Goal: Task Accomplishment & Management: Manage account settings

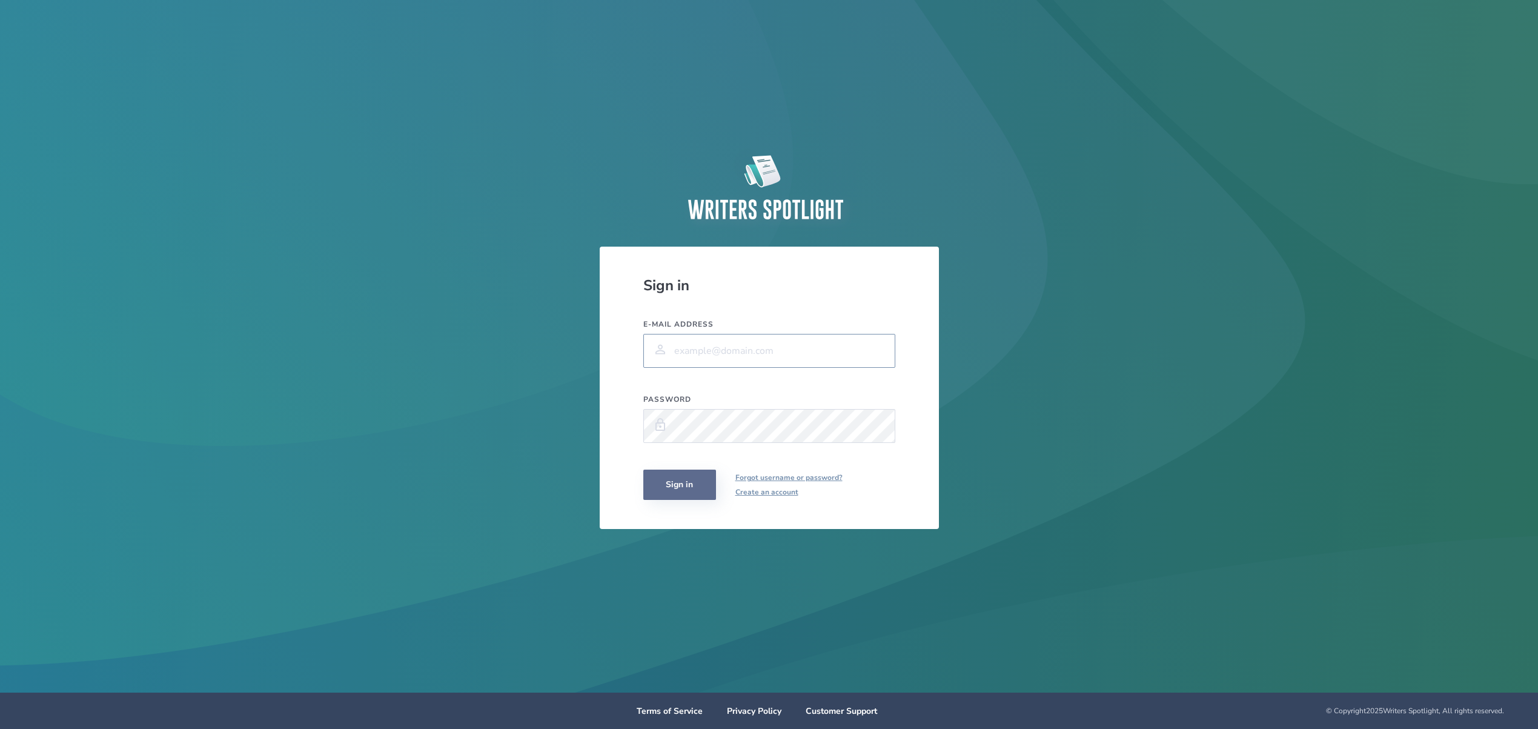
type input "[PERSON_NAME][EMAIL_ADDRESS][DOMAIN_NAME]"
click at [674, 491] on button "Sign in" at bounding box center [679, 485] width 73 height 30
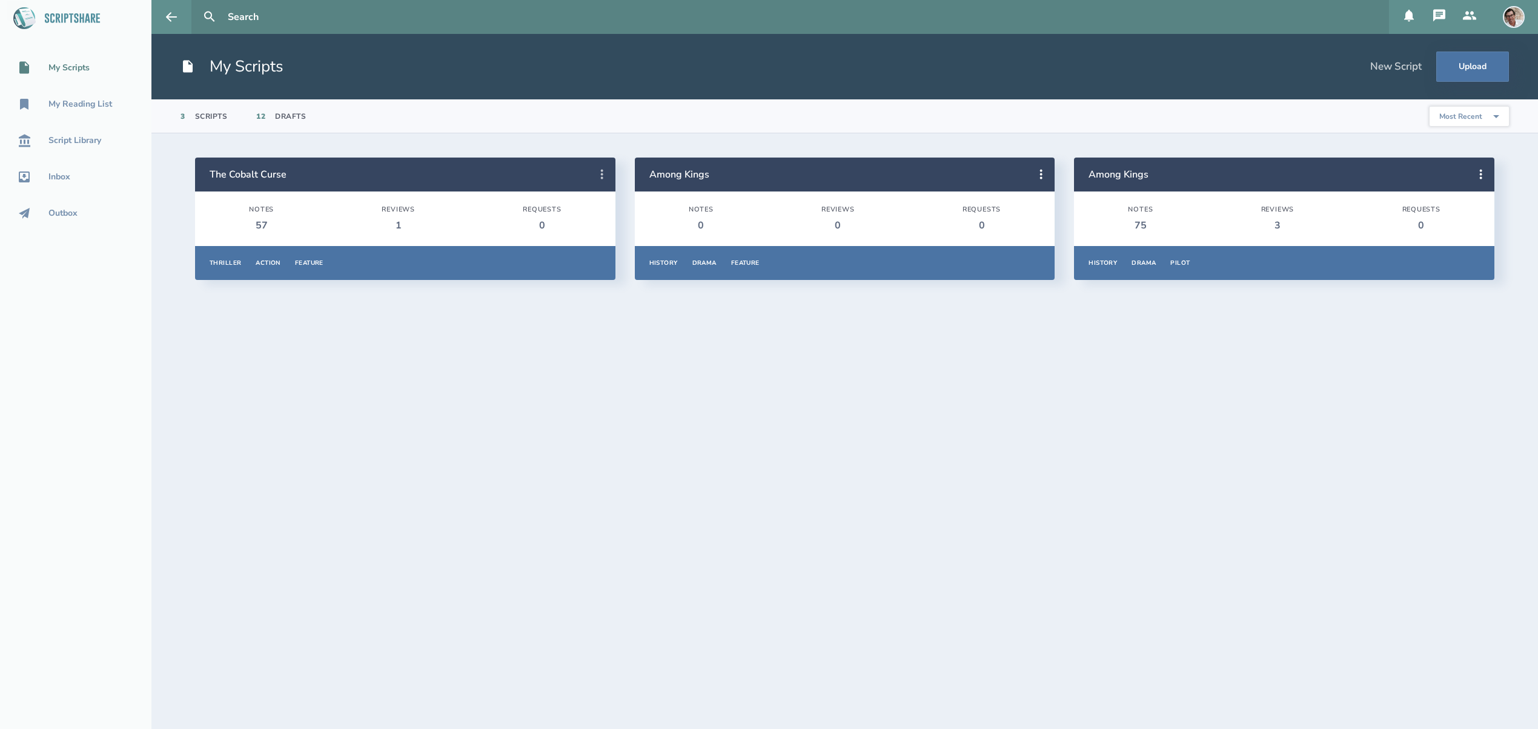
click at [599, 174] on icon at bounding box center [602, 174] width 15 height 15
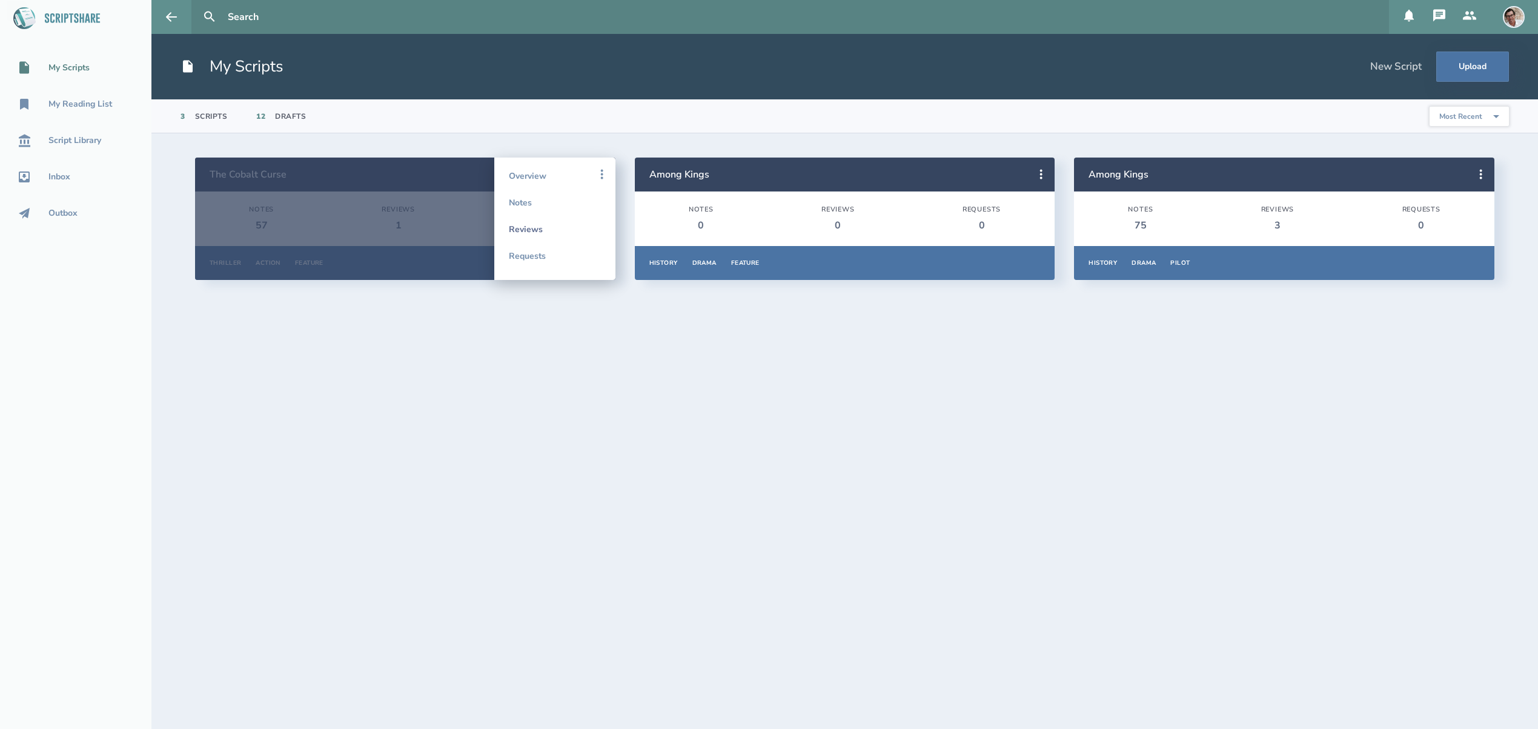
click at [531, 228] on link "Reviews" at bounding box center [555, 229] width 92 height 27
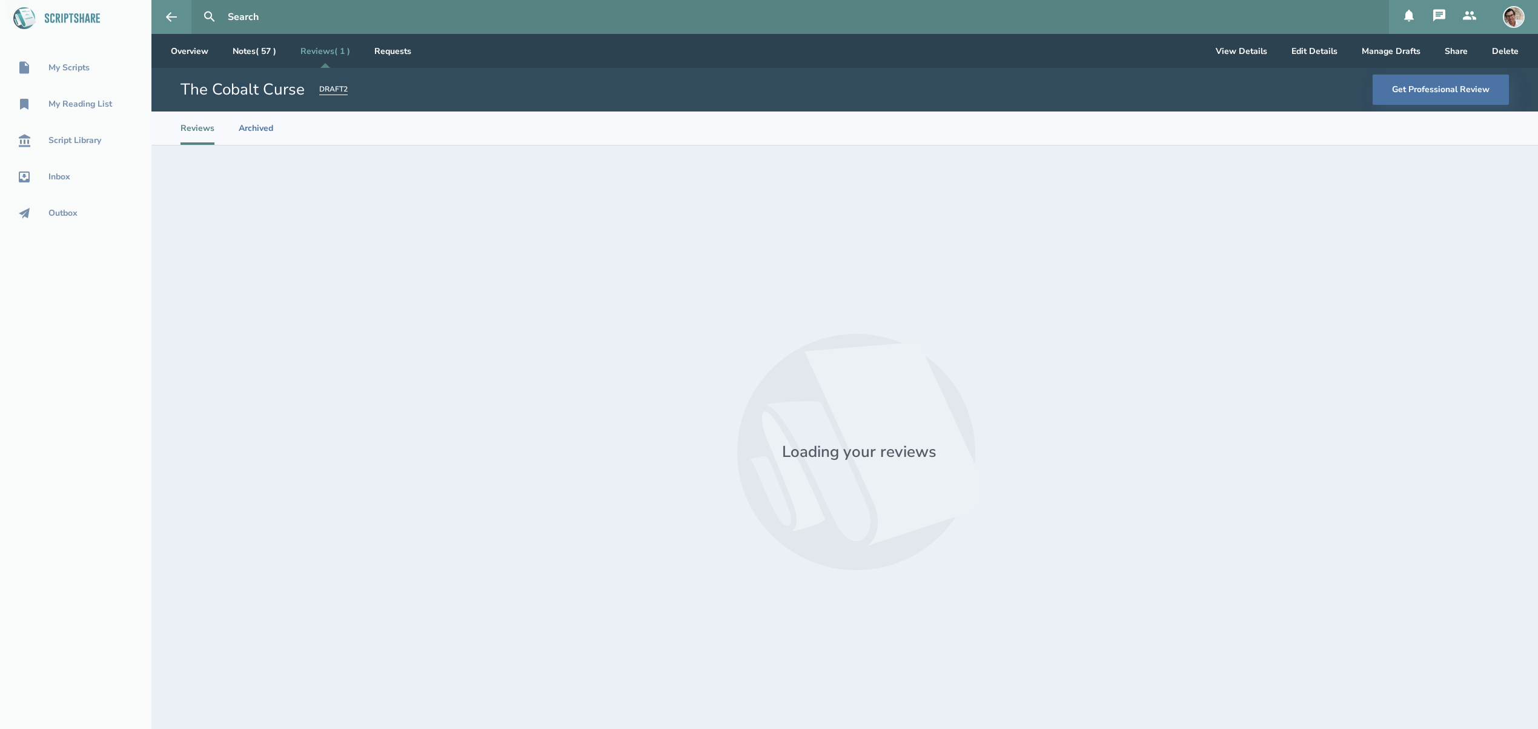
click at [580, 278] on div at bounding box center [860, 451] width 1300 height 535
click at [1459, 56] on button "Share" at bounding box center [1456, 51] width 42 height 34
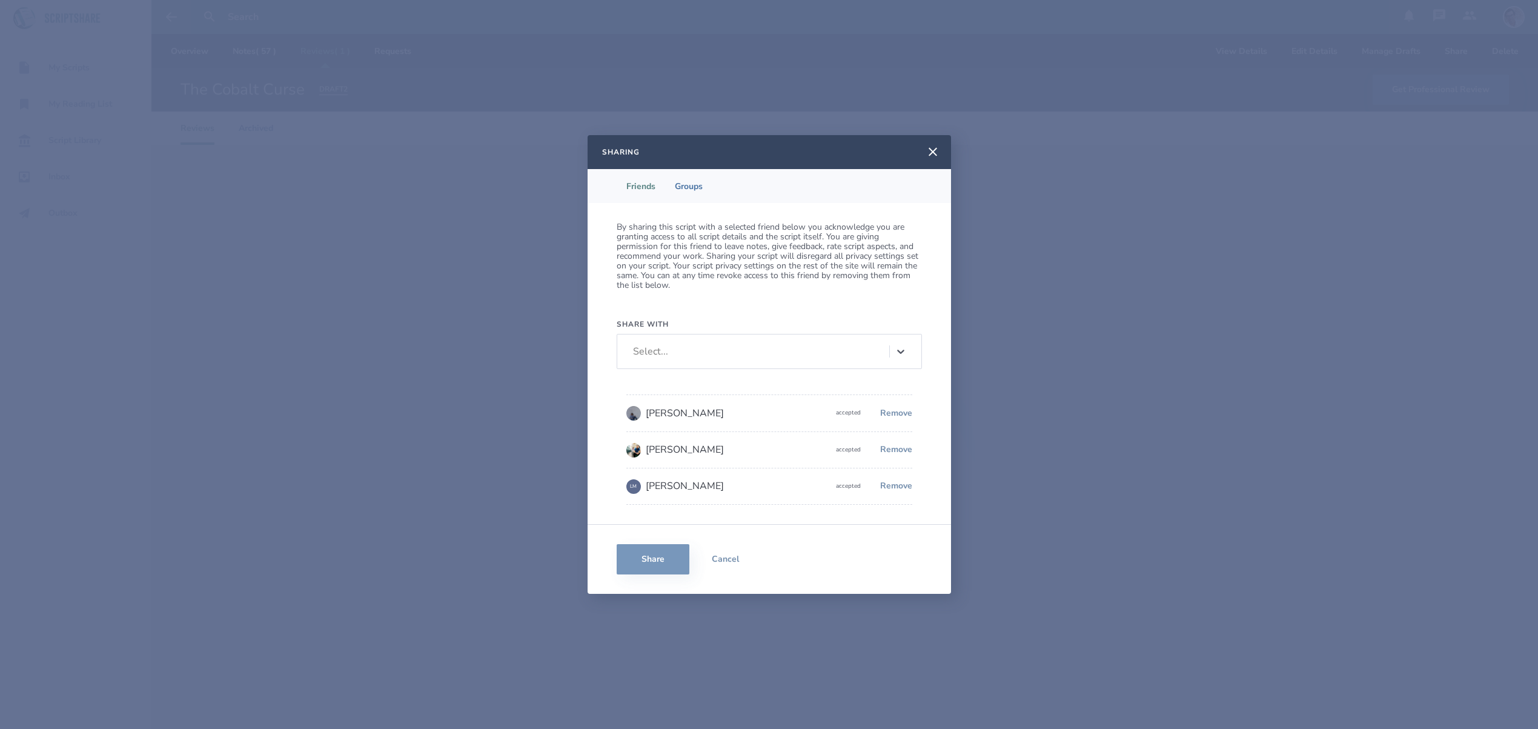
click at [897, 352] on icon at bounding box center [901, 351] width 12 height 12
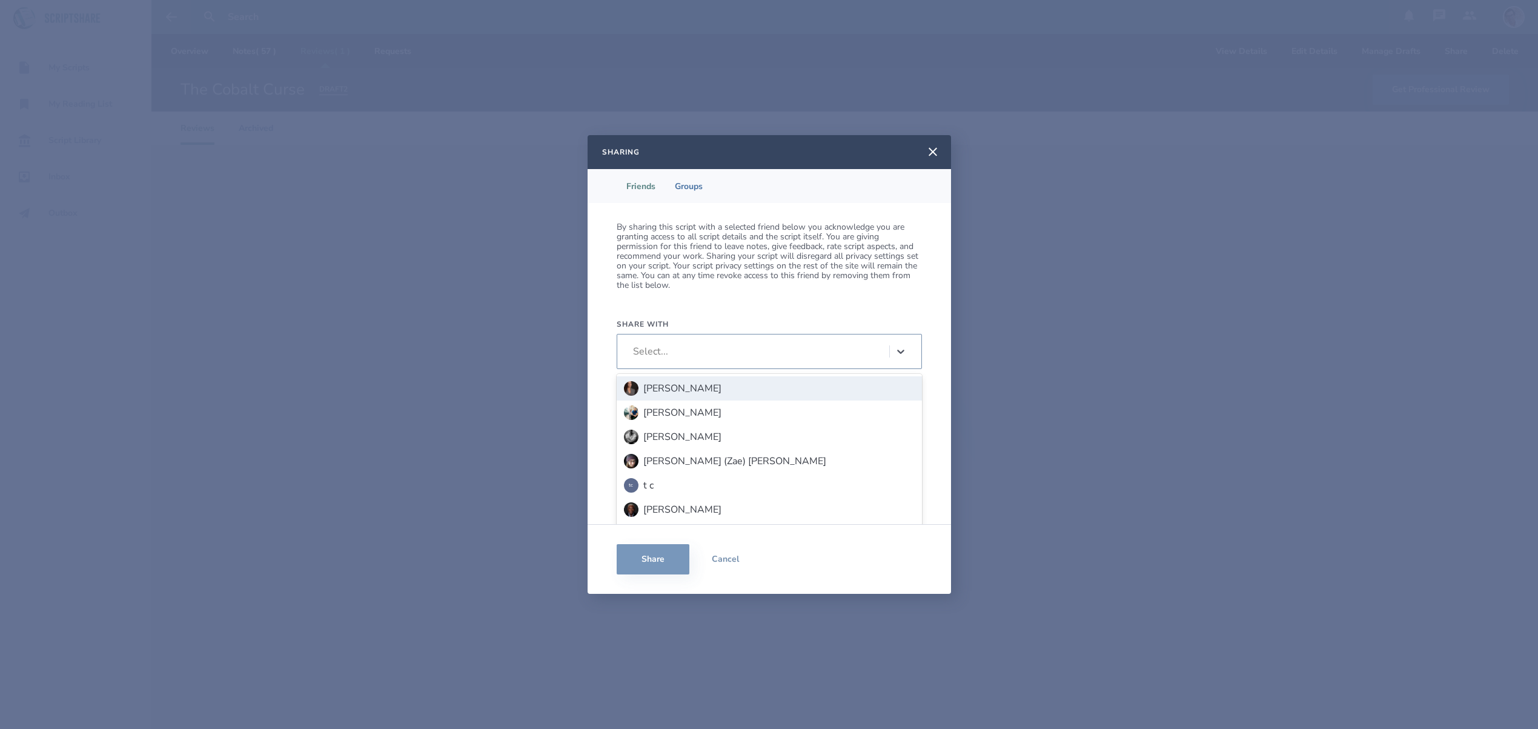
click at [897, 352] on icon at bounding box center [901, 351] width 12 height 12
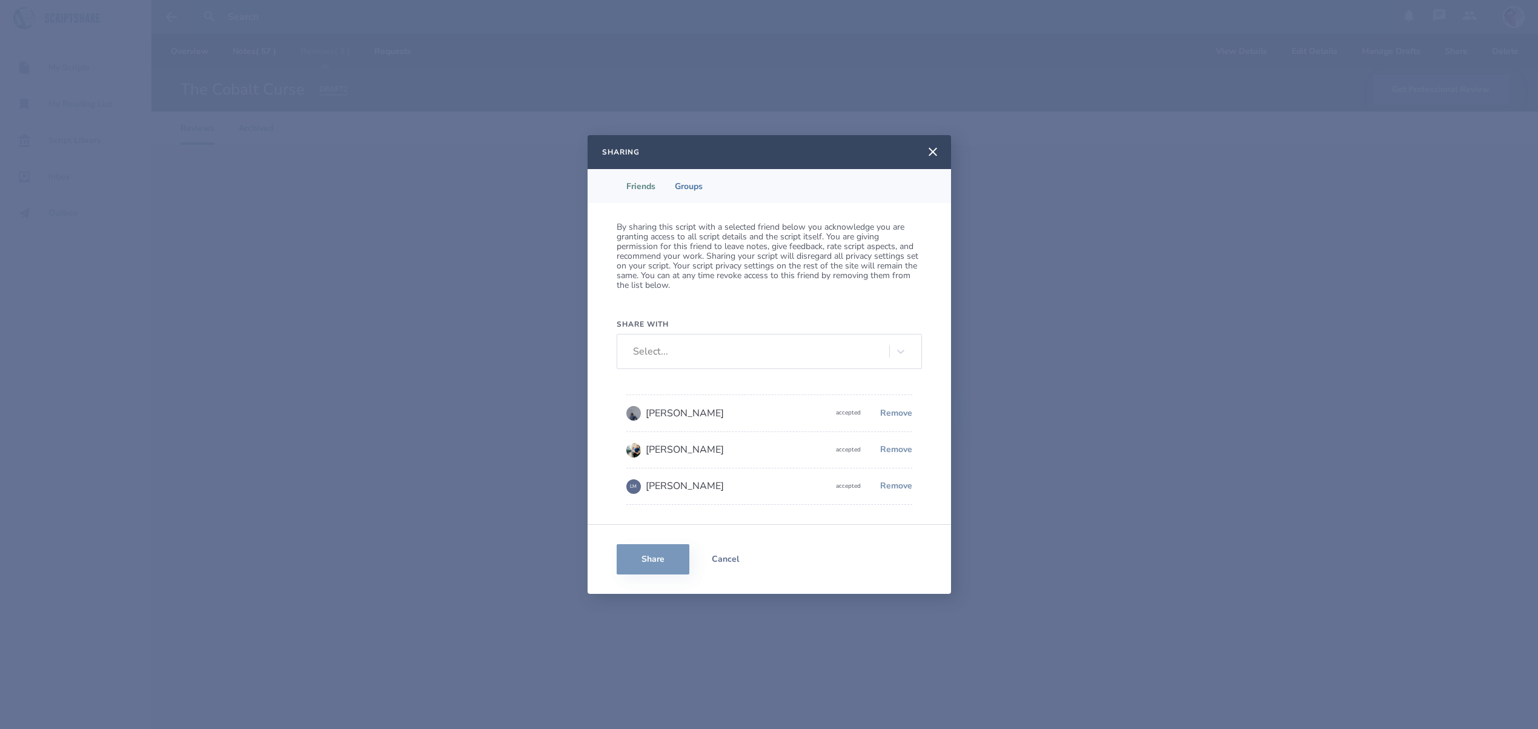
click at [727, 557] on button "Cancel" at bounding box center [725, 559] width 73 height 30
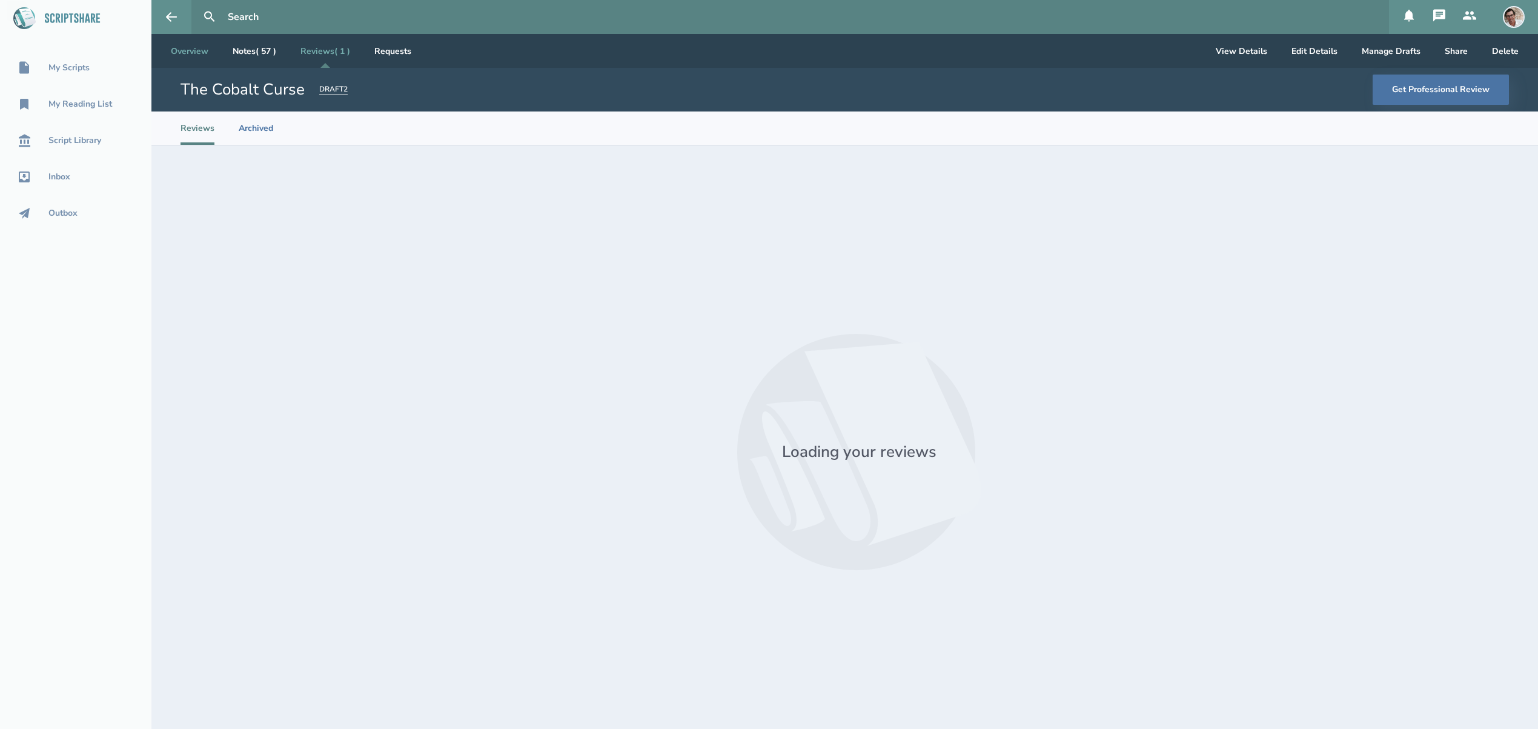
click at [198, 57] on link "Overview" at bounding box center [189, 51] width 57 height 34
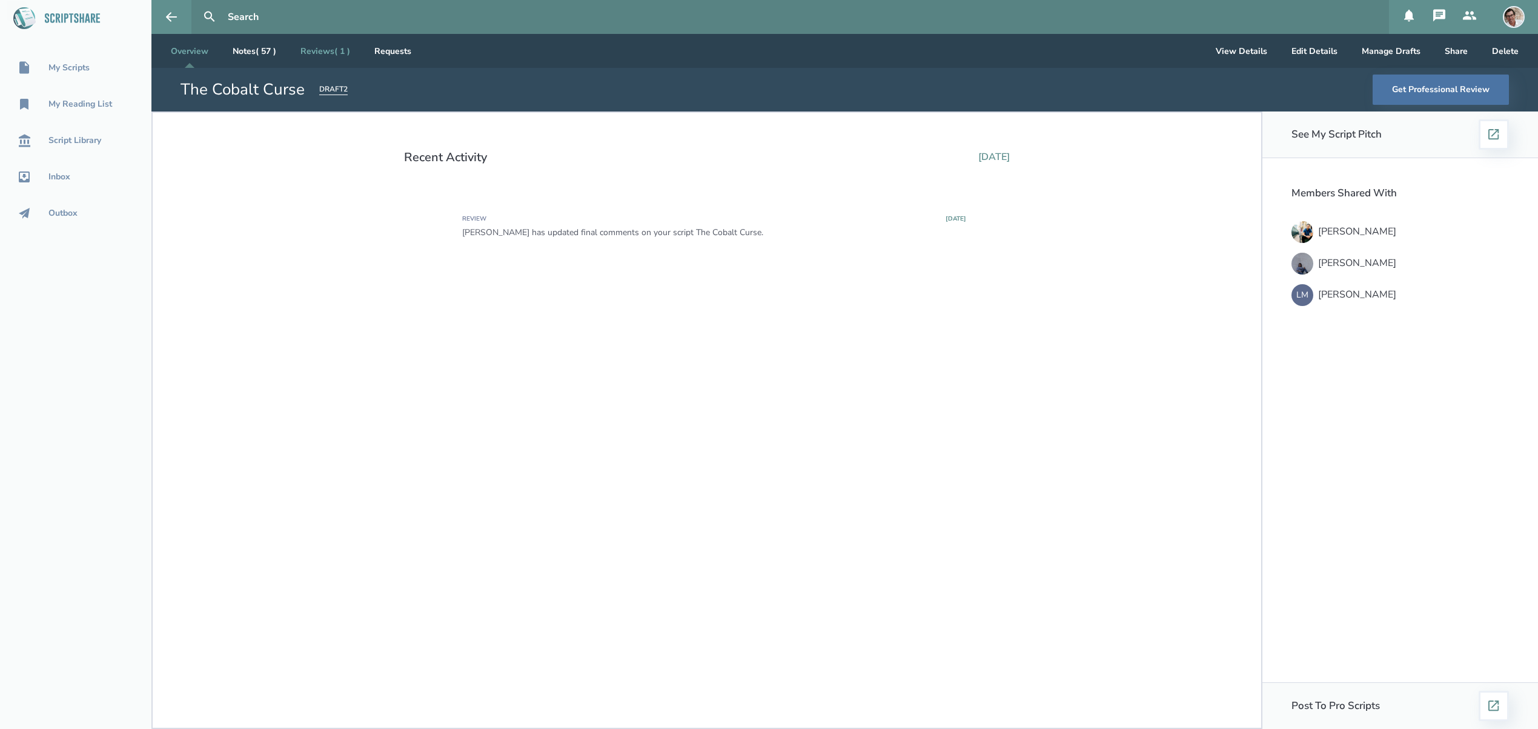
click at [318, 59] on link "Reviews ( 1 )" at bounding box center [325, 51] width 69 height 34
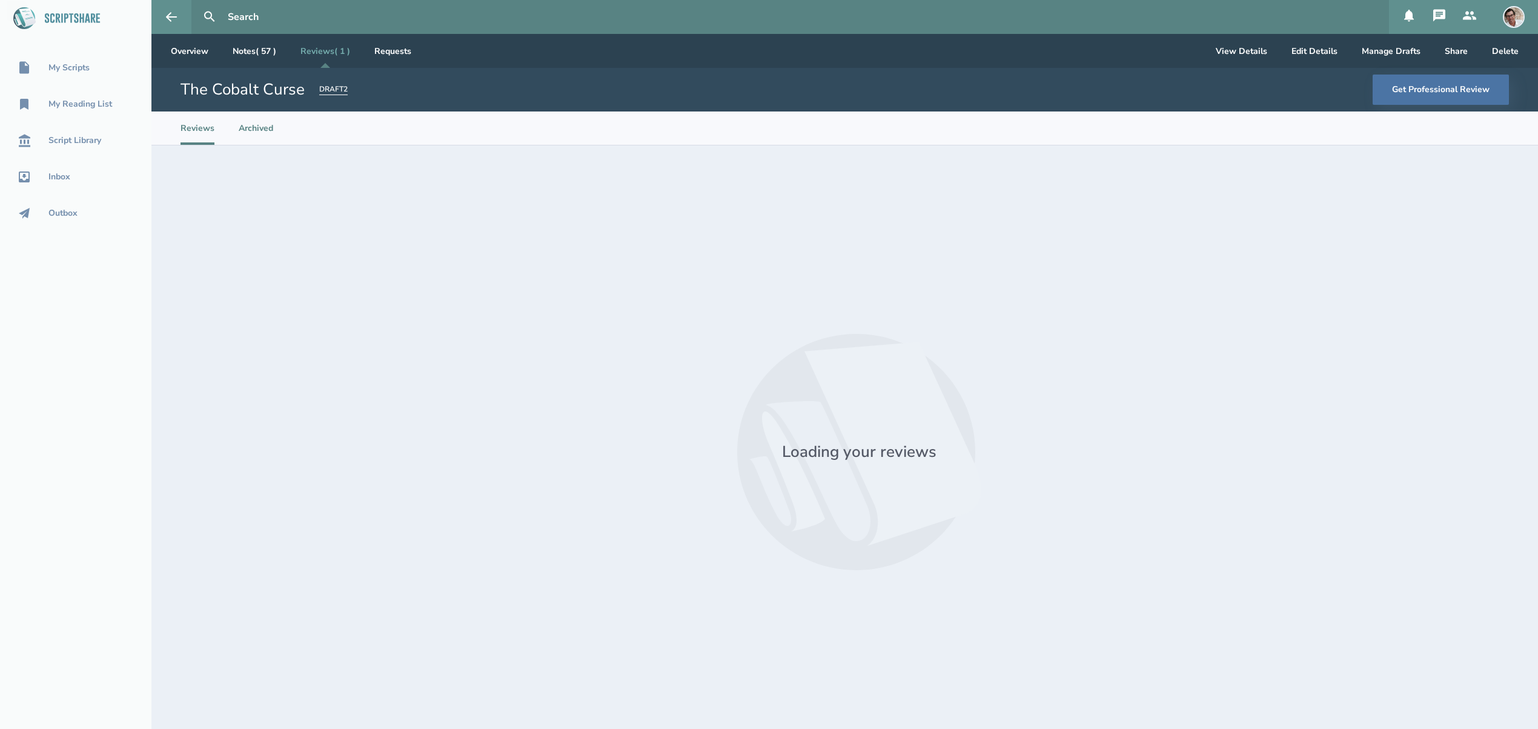
click at [259, 131] on li "Archived" at bounding box center [256, 127] width 35 height 33
click at [198, 131] on li "Reviews" at bounding box center [198, 127] width 34 height 33
click at [1417, 99] on button "Get Professional Review" at bounding box center [1441, 90] width 136 height 30
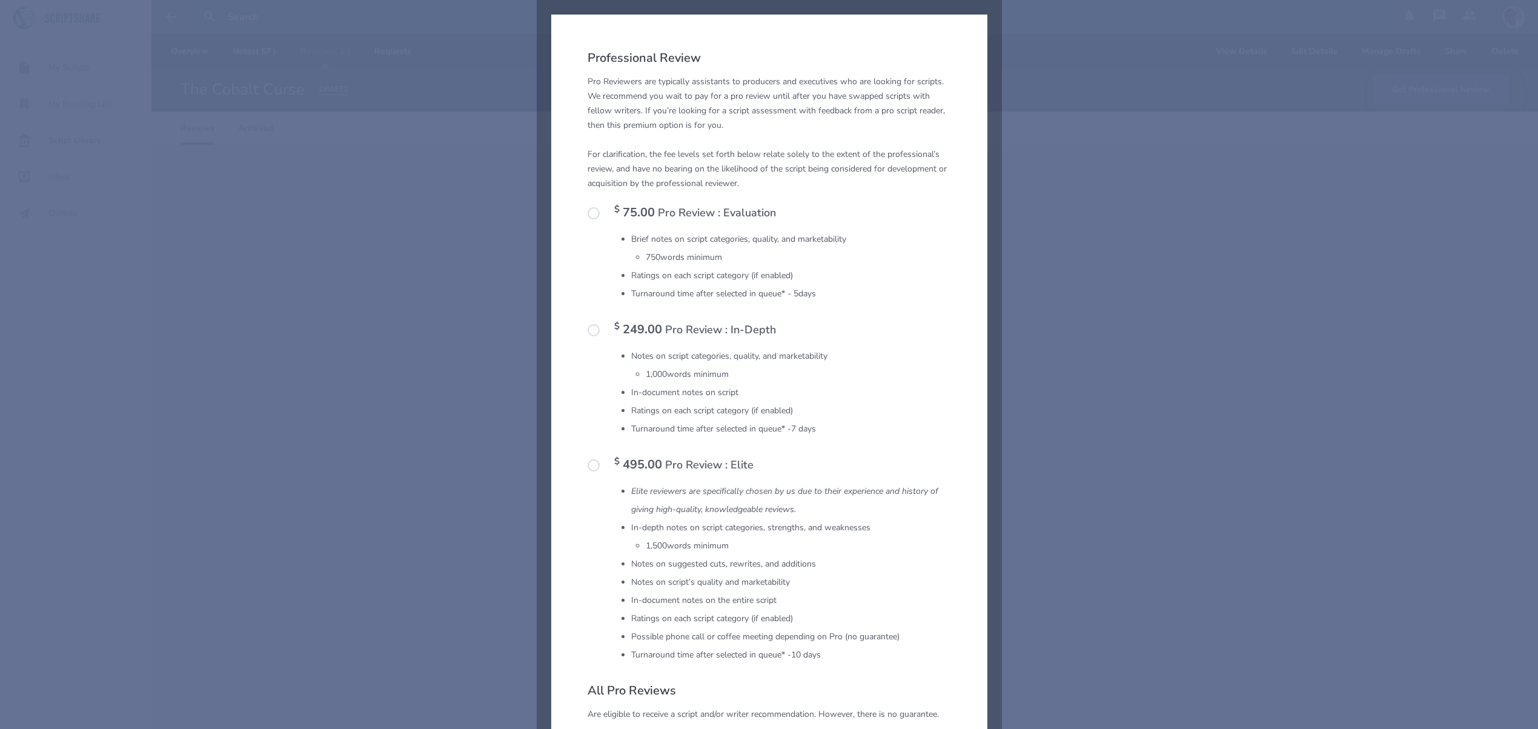
click at [1051, 367] on div "Professional Review Pro Reviewers are typically assistants to producers and exe…" at bounding box center [769, 571] width 1538 height 1143
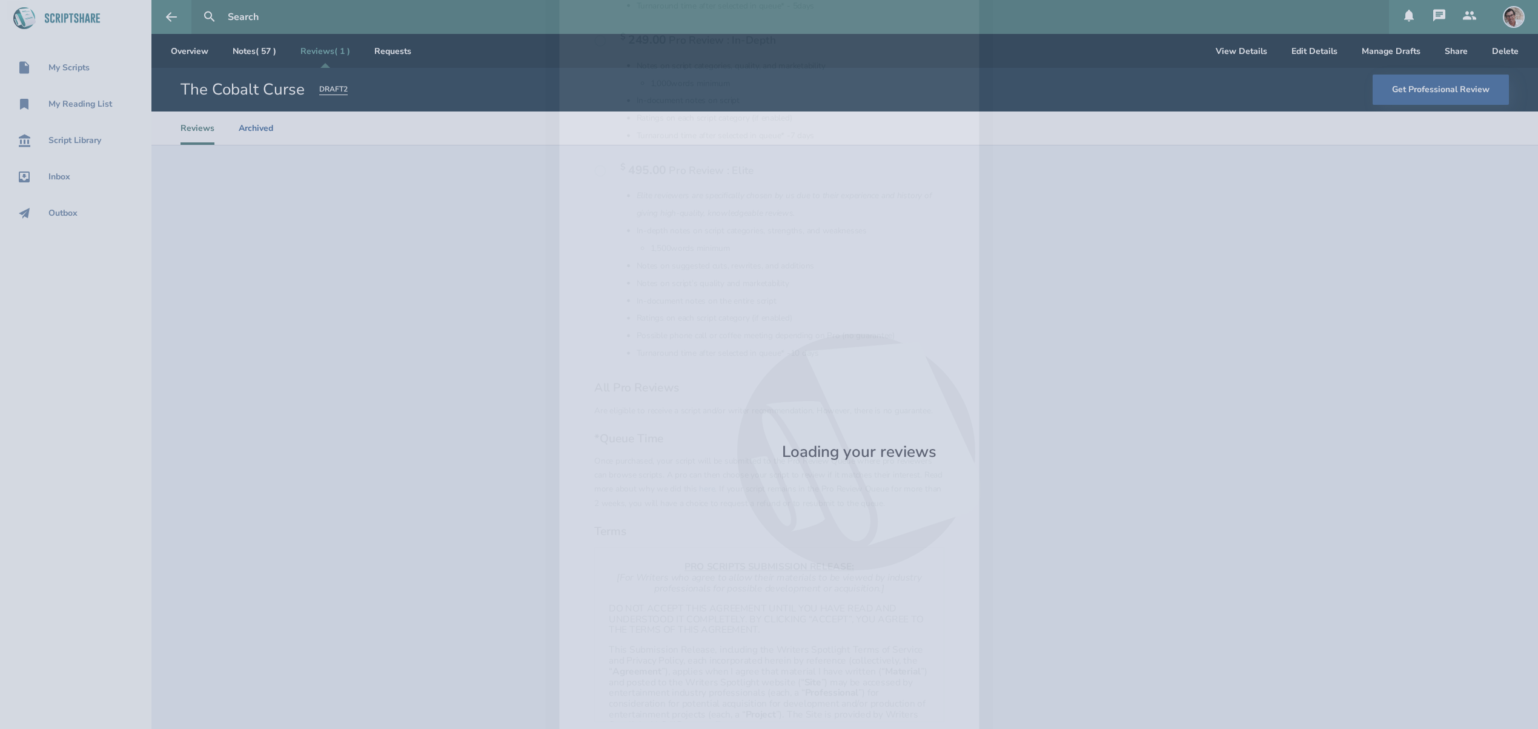
scroll to position [416, 0]
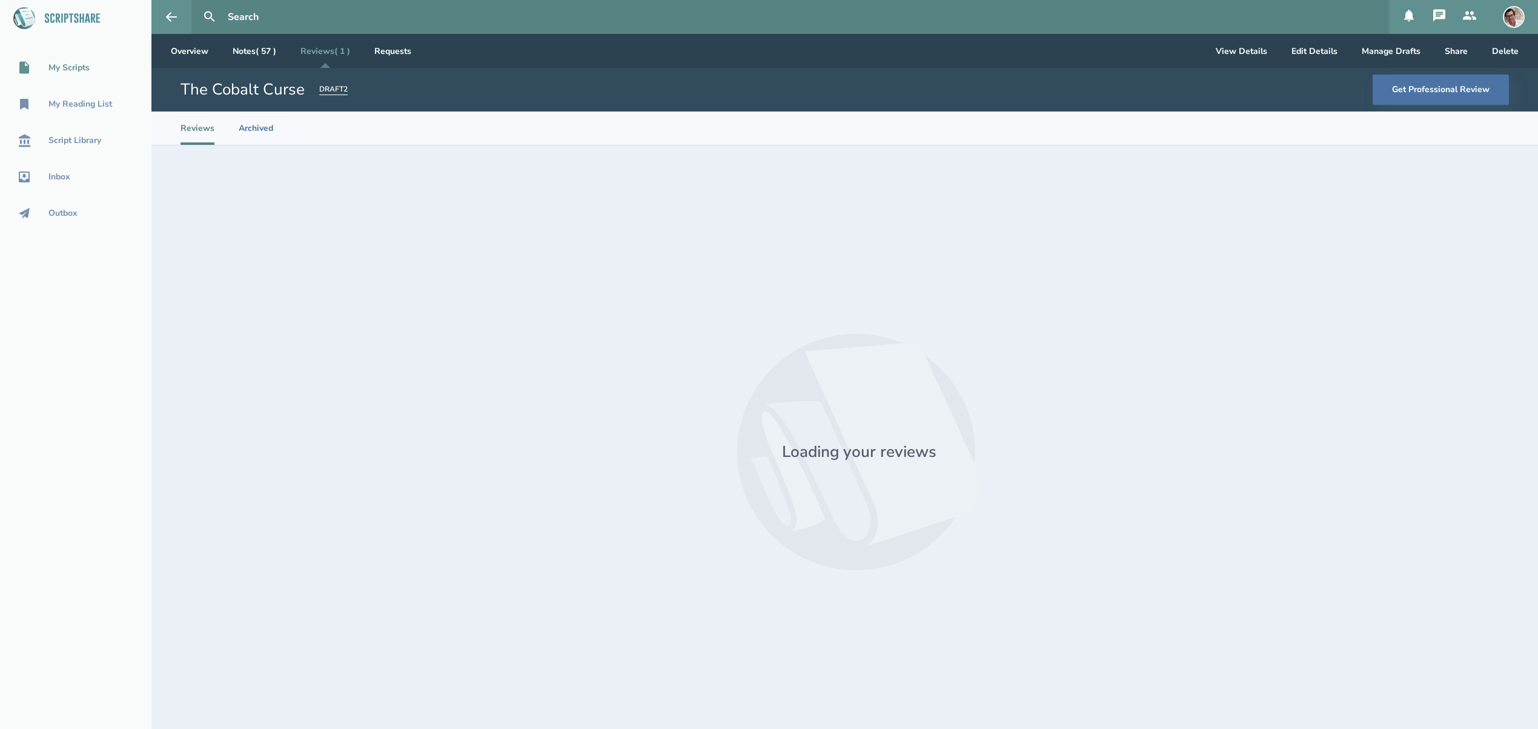
click at [76, 68] on div "My Scripts" at bounding box center [68, 68] width 41 height 10
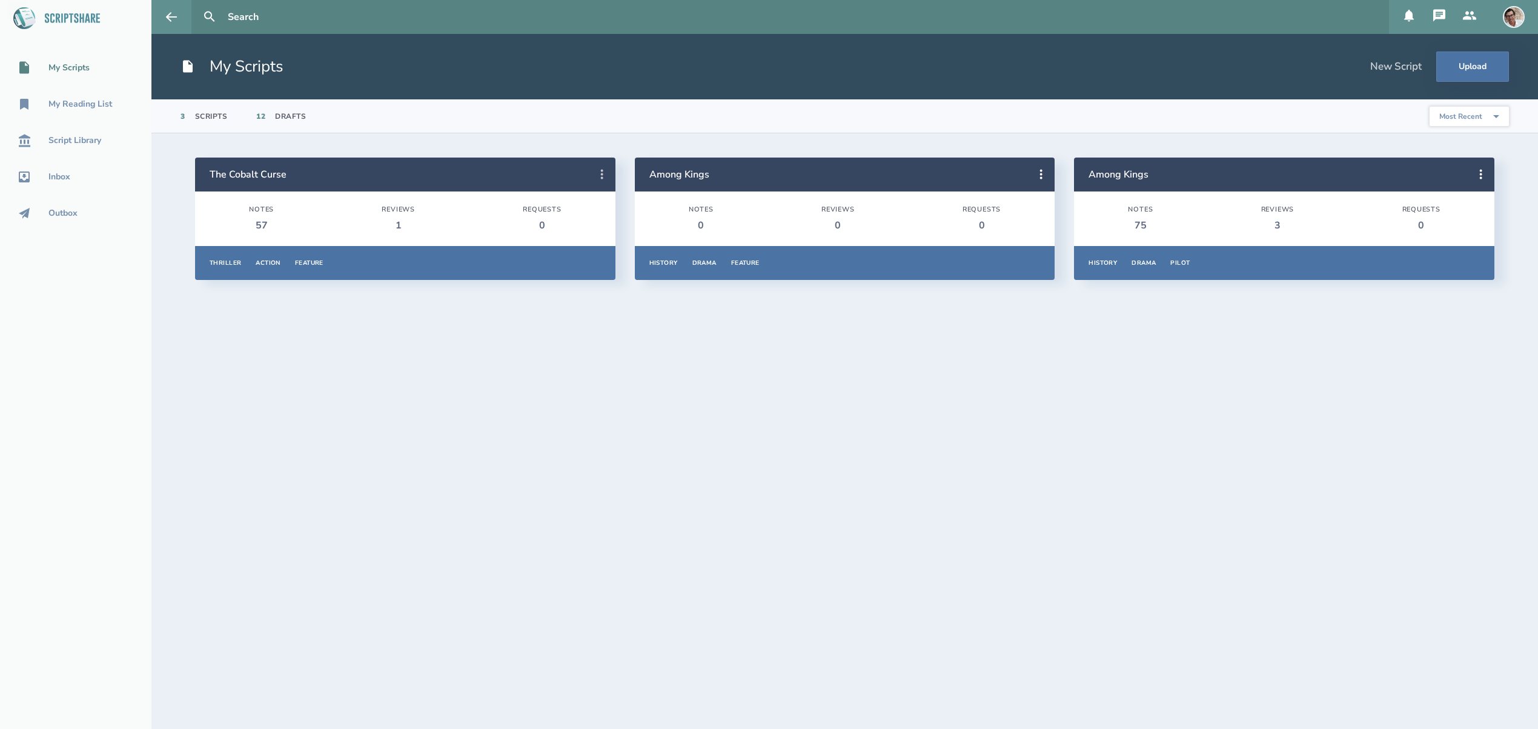
click at [598, 175] on icon at bounding box center [602, 174] width 15 height 15
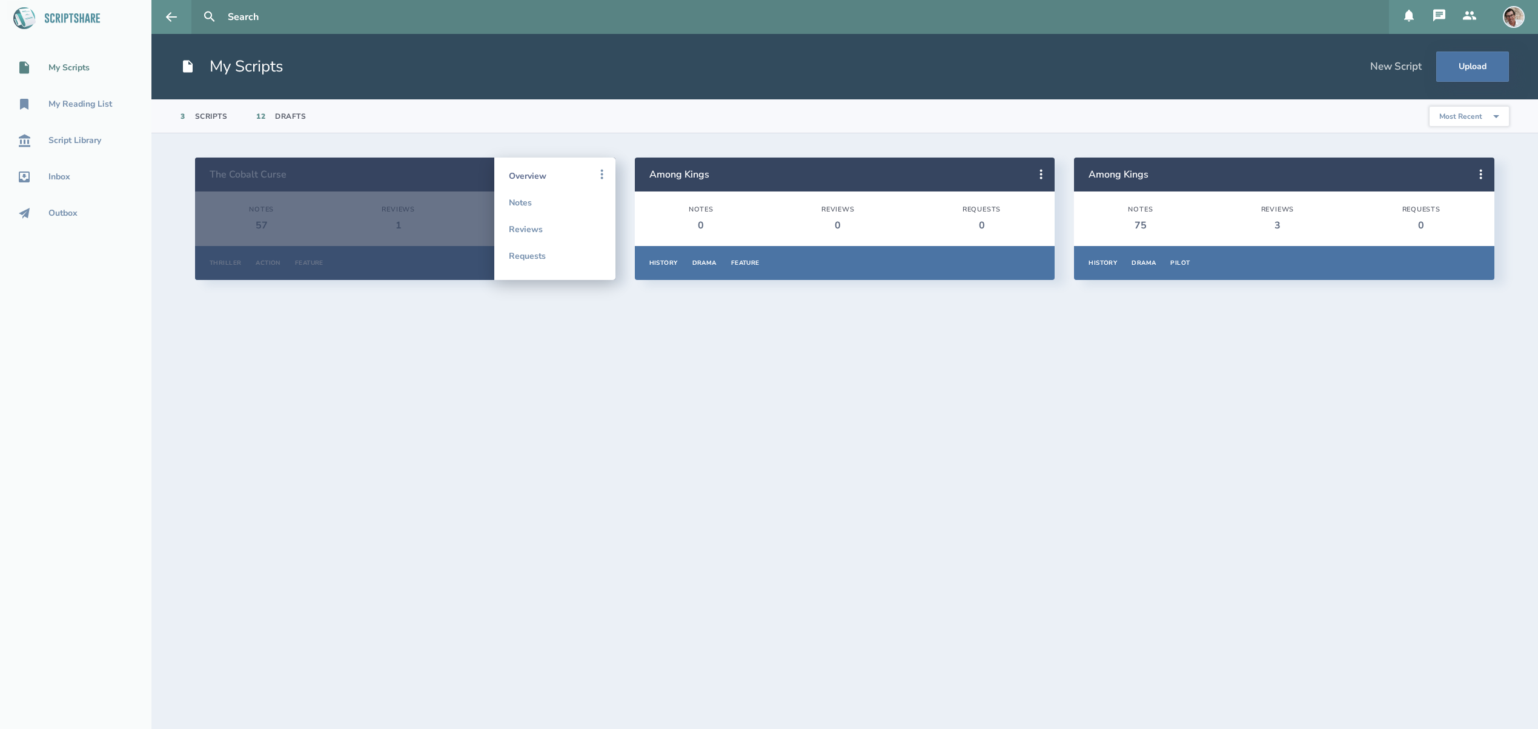
click at [529, 179] on link "Overview" at bounding box center [555, 175] width 92 height 27
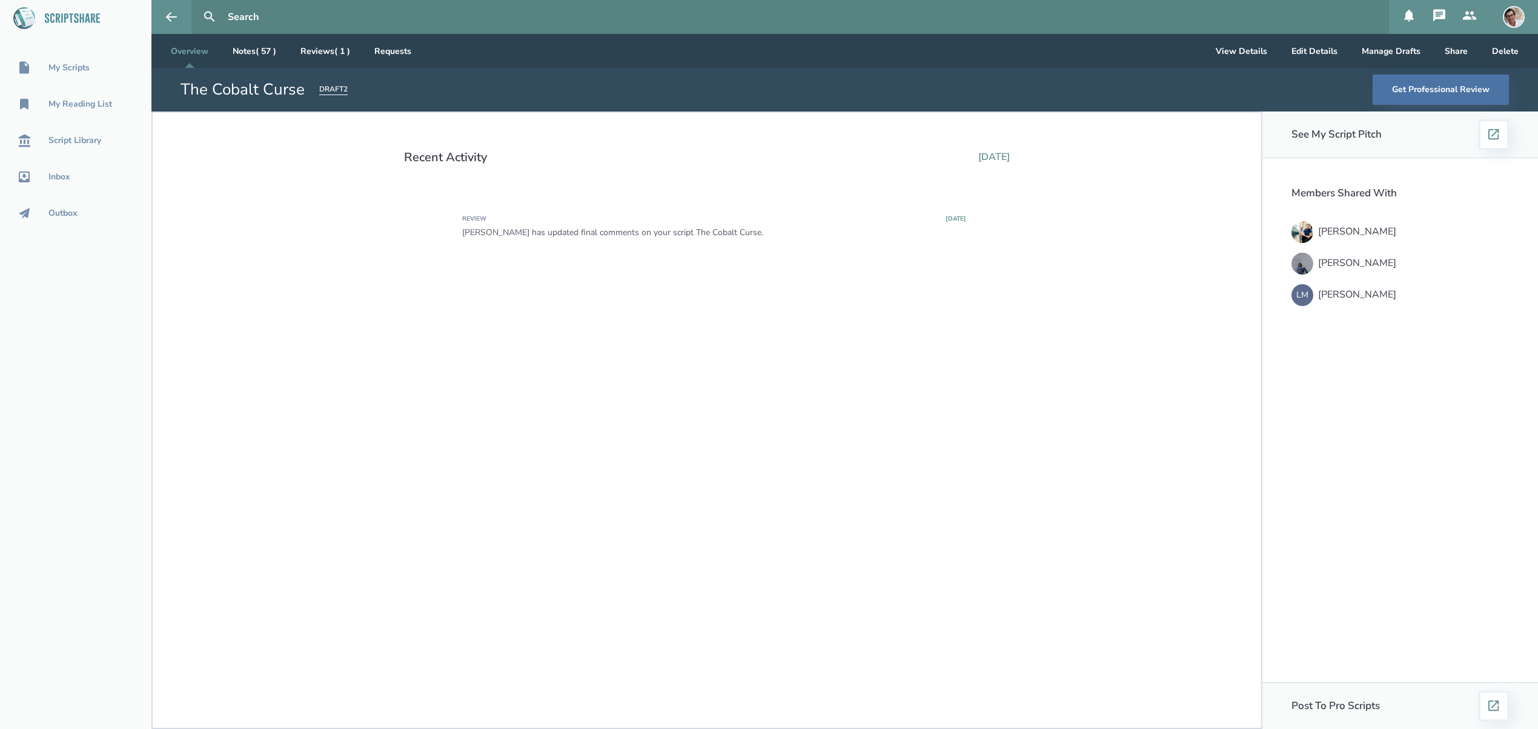
click at [944, 224] on div "Review [DATE] [PERSON_NAME] has updated final comments on your script The Cobal…" at bounding box center [714, 227] width 504 height 22
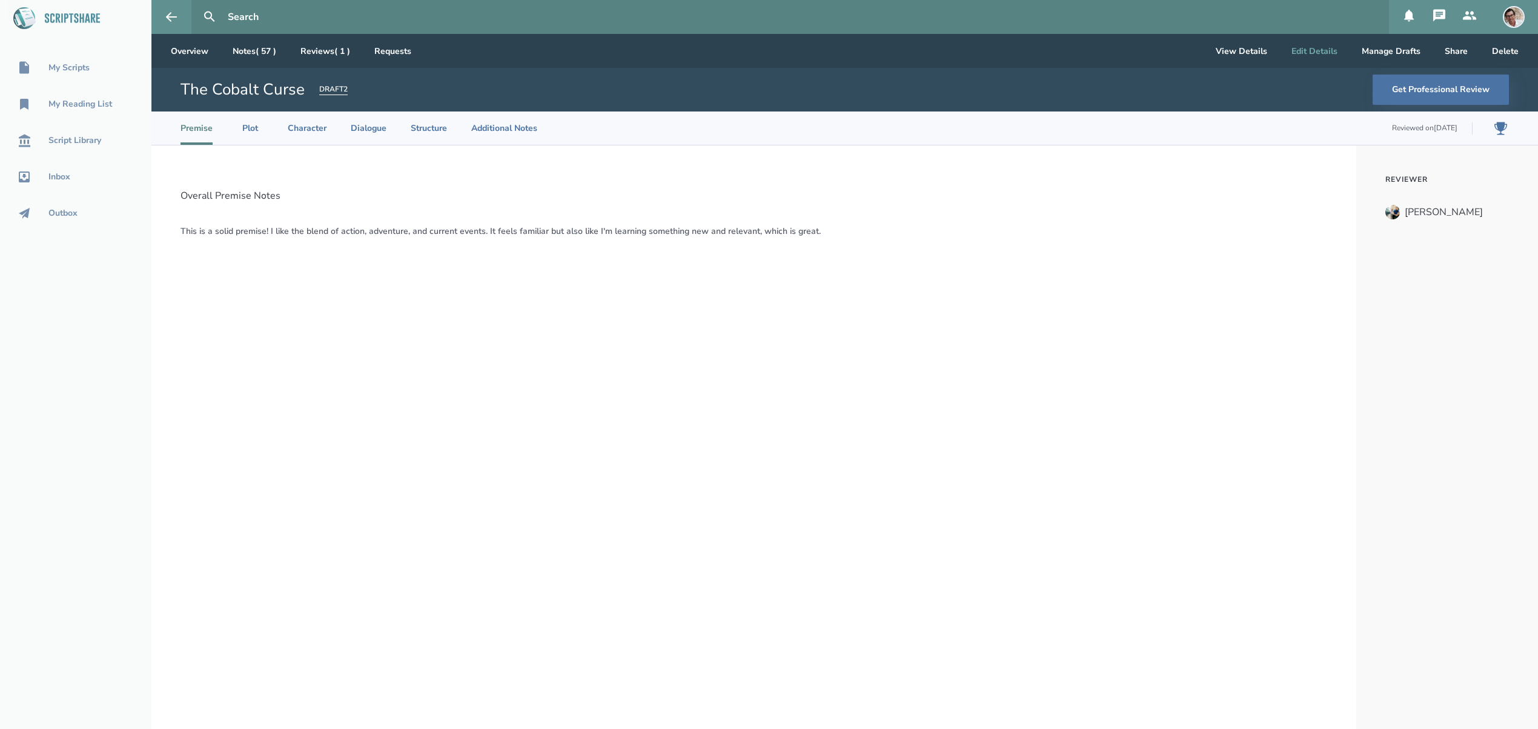
click at [1318, 53] on button "Edit Details" at bounding box center [1314, 51] width 65 height 34
select select "20"
select select "1"
select select "3"
select select "4"
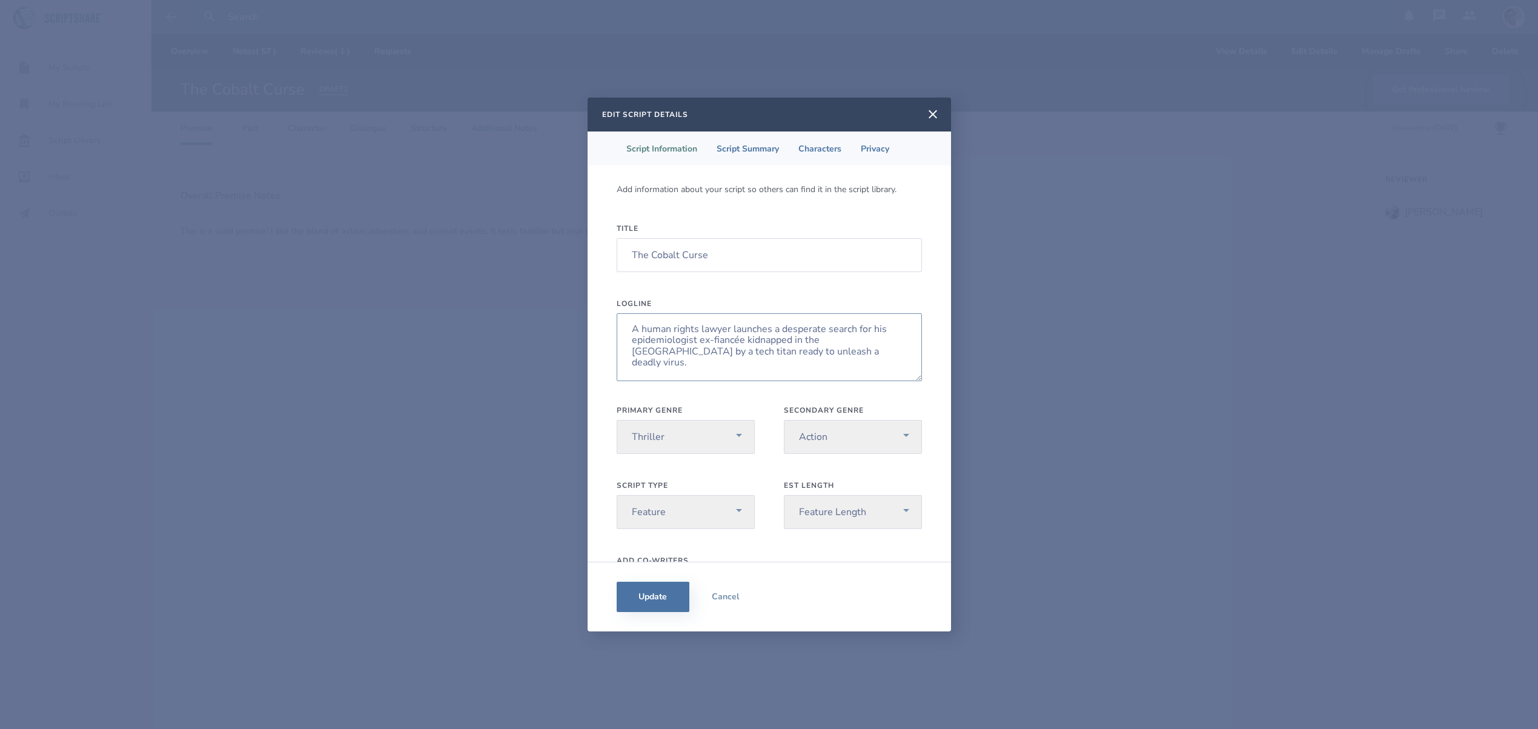
drag, startPoint x: 631, startPoint y: 327, endPoint x: 804, endPoint y: 352, distance: 175.0
click at [804, 352] on textarea "A human rights lawyer launches a desperate search for his epidemiologist ex-fia…" at bounding box center [769, 347] width 305 height 68
paste textarea "When his former fiancée [PERSON_NAME] in the [GEOGRAPHIC_DATA], a human rights …"
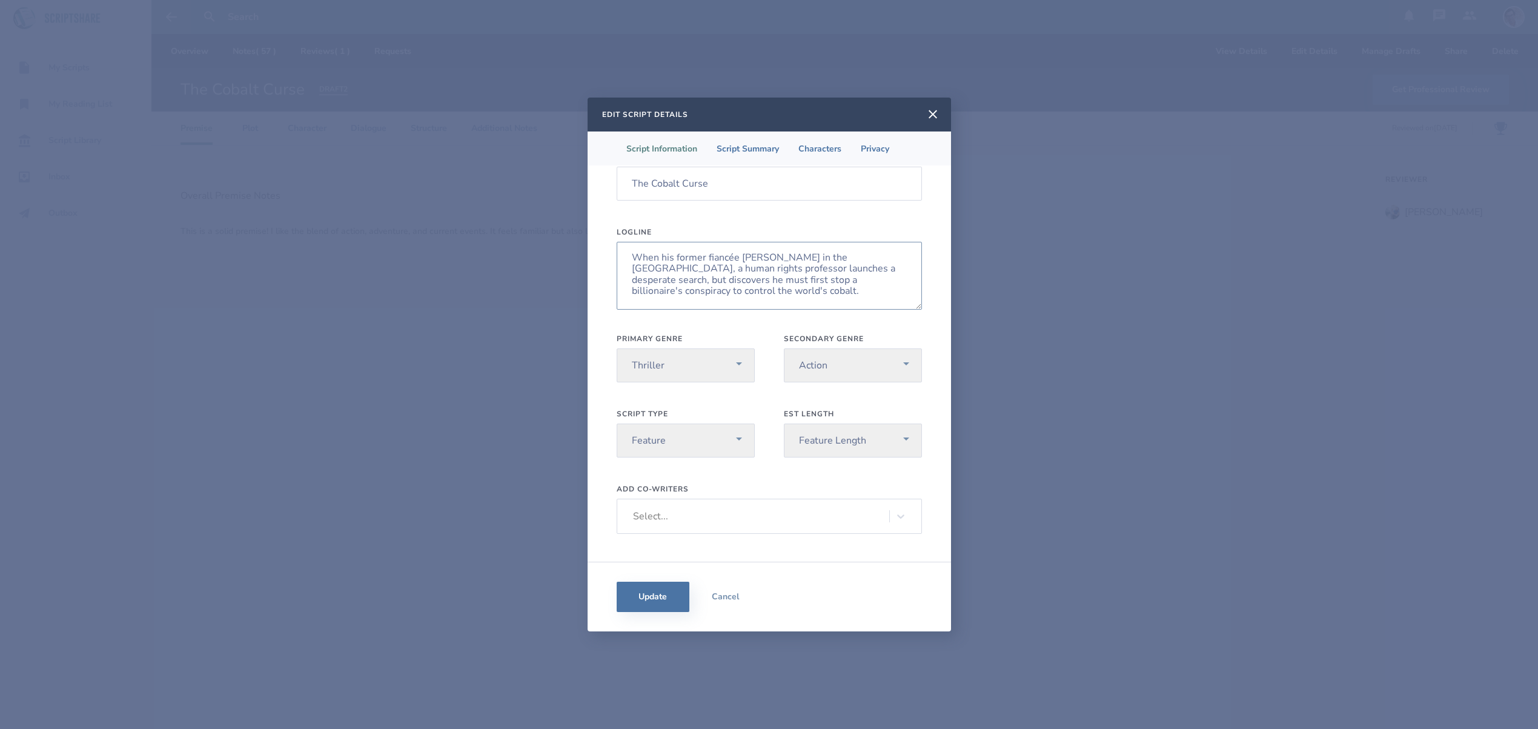
scroll to position [88, 0]
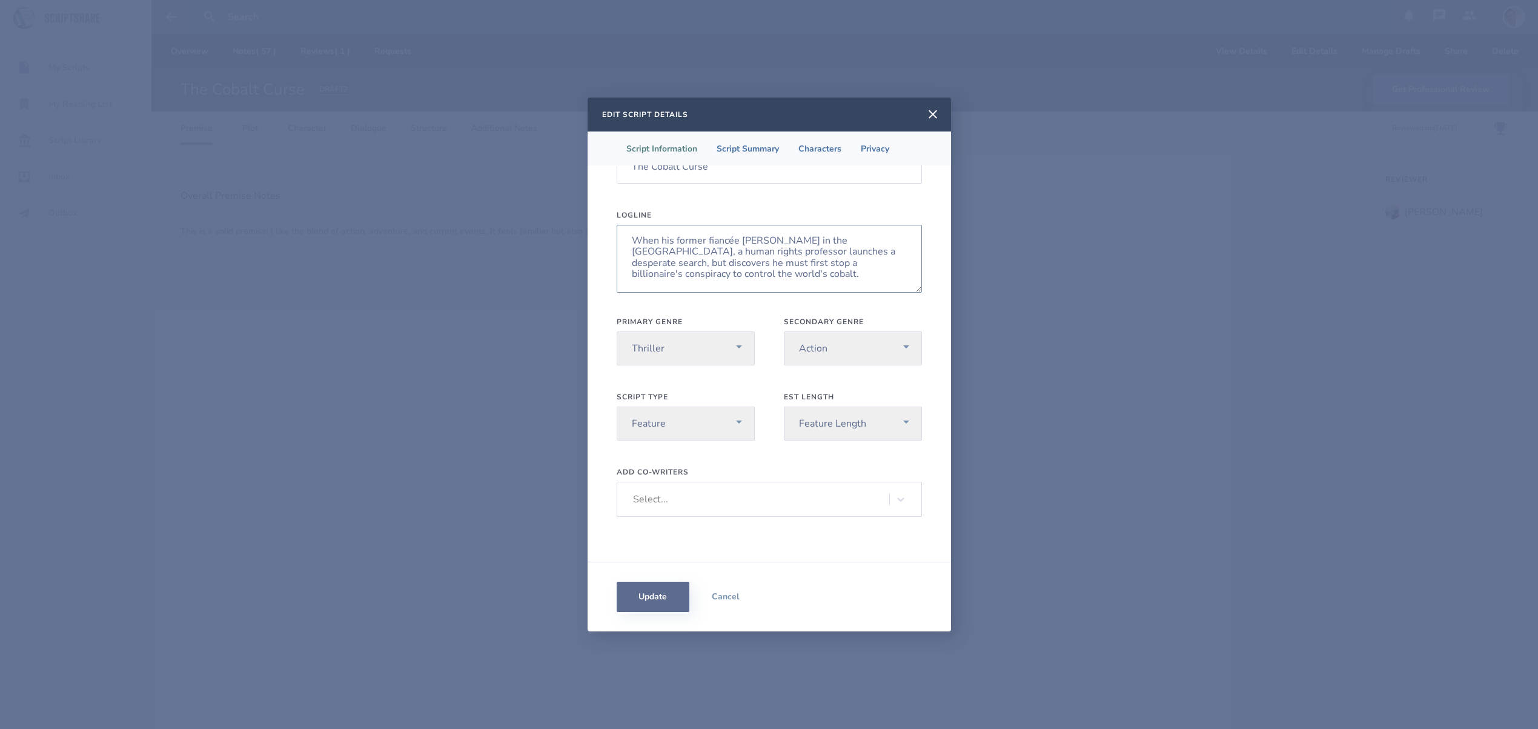
type textarea "When his former fiancée [PERSON_NAME] in the [GEOGRAPHIC_DATA], a human rights …"
click at [646, 606] on button "Update" at bounding box center [653, 597] width 73 height 30
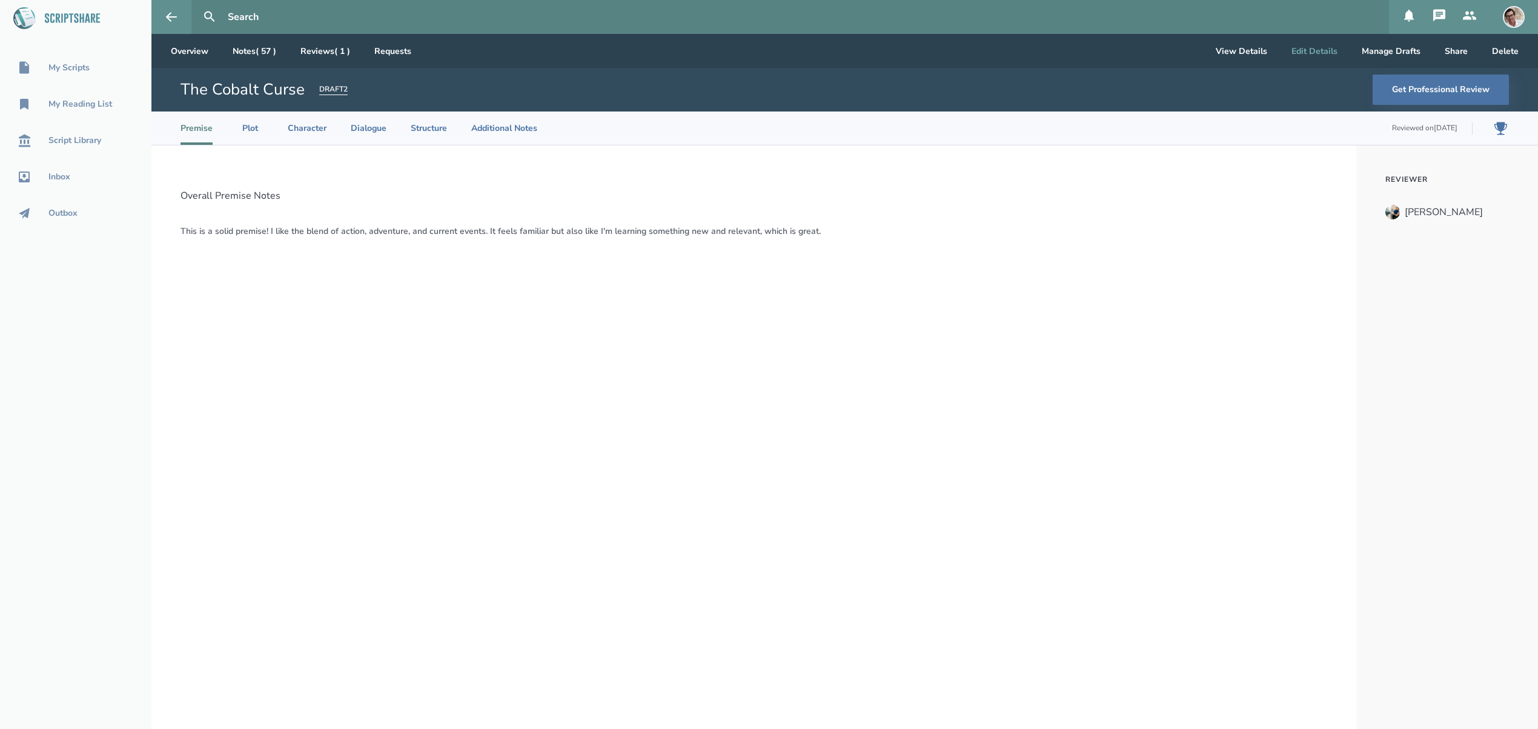
click at [1318, 49] on button "Edit Details" at bounding box center [1314, 51] width 65 height 34
select select "20"
select select "1"
select select "3"
select select "4"
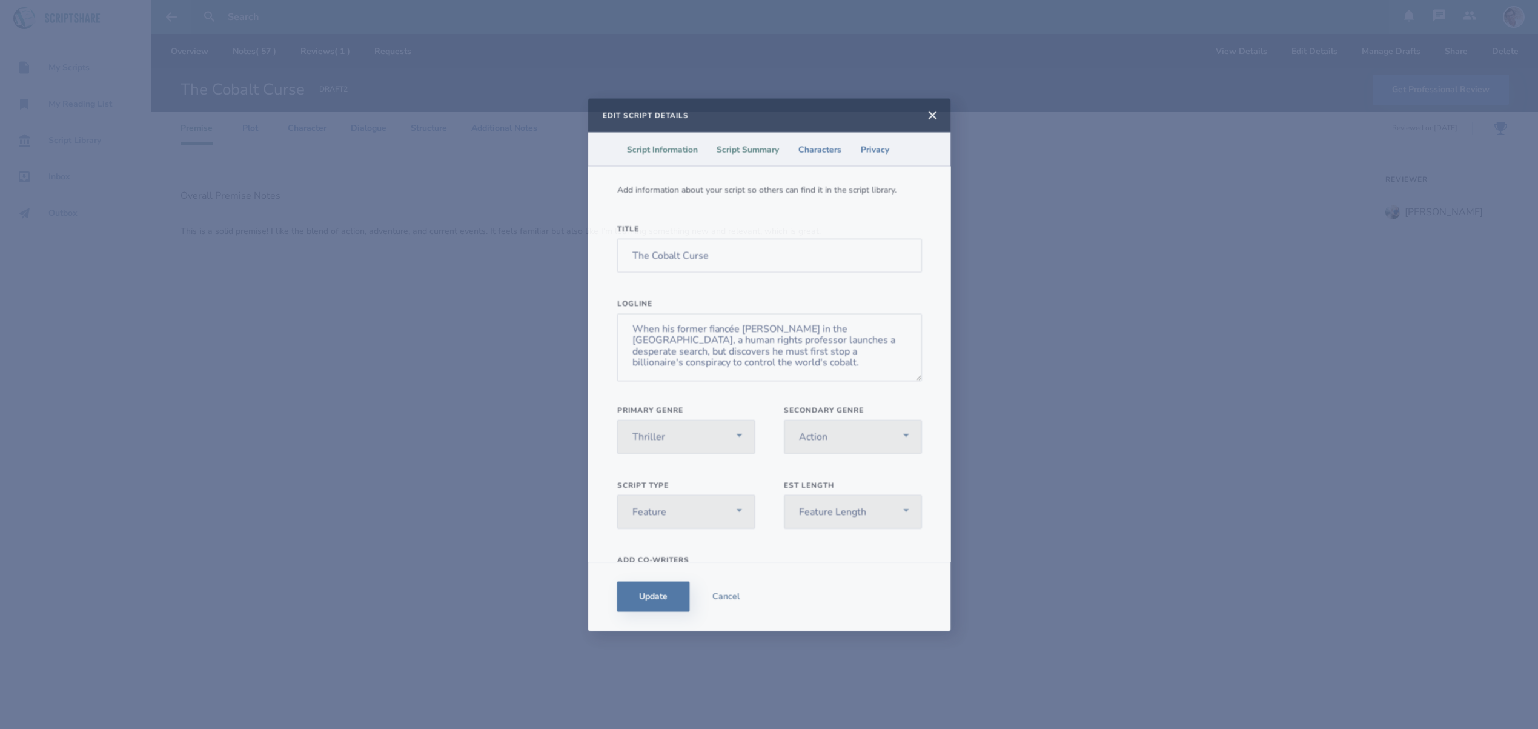
click at [754, 155] on li "Script Summary" at bounding box center [748, 149] width 82 height 34
select select "pg13"
select select "10-50m"
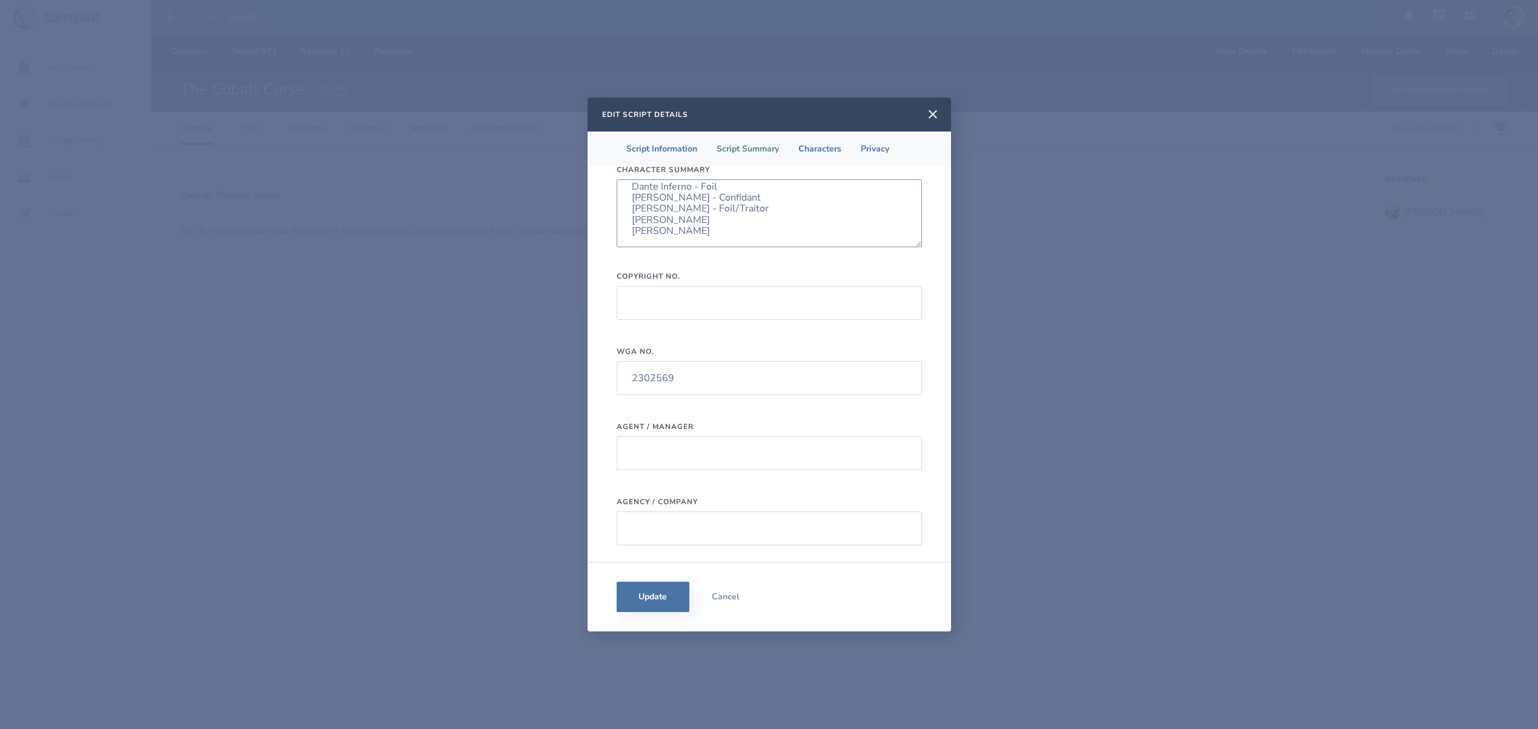
scroll to position [505, 0]
click at [819, 146] on li "Characters" at bounding box center [820, 148] width 62 height 34
select select "2"
select select "8"
select select "1"
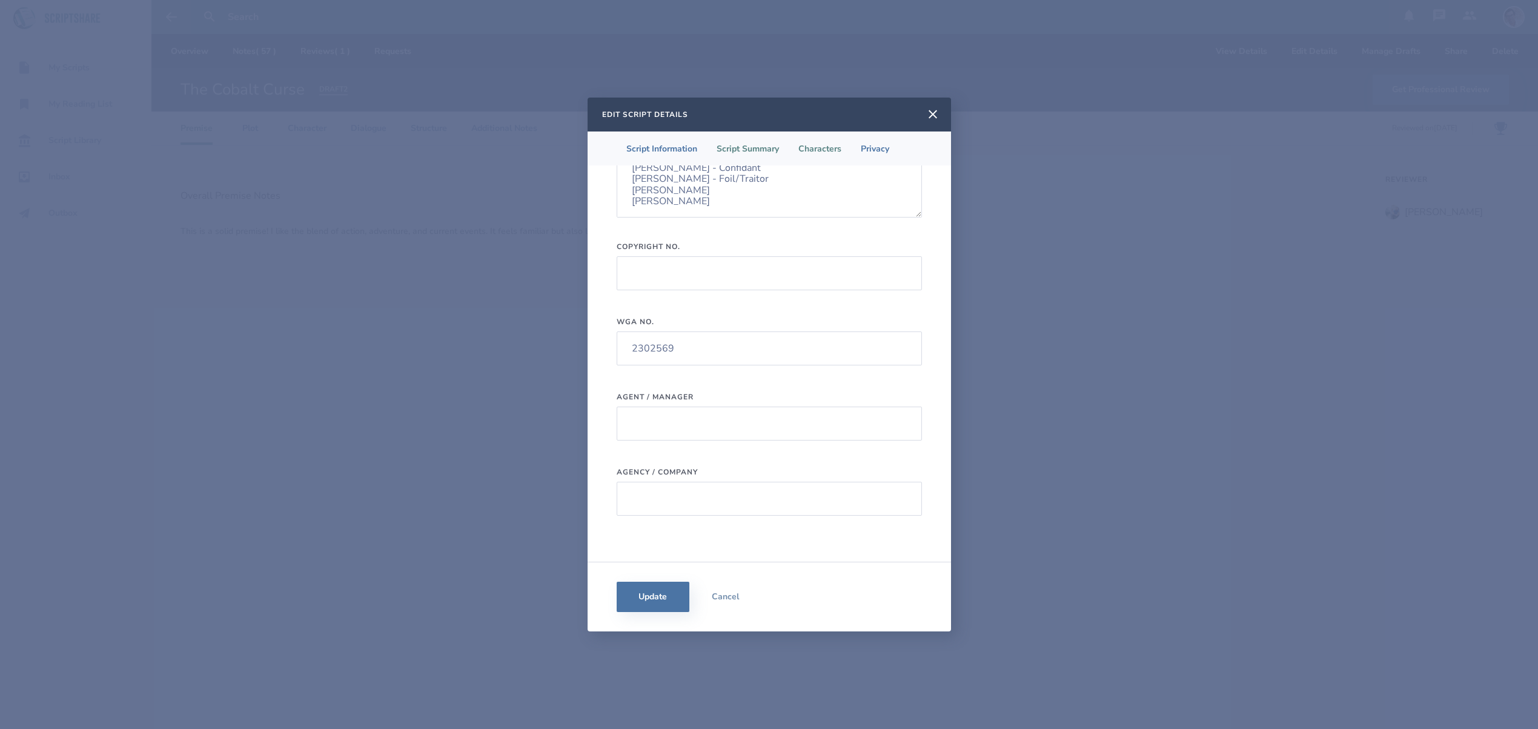
select select "8"
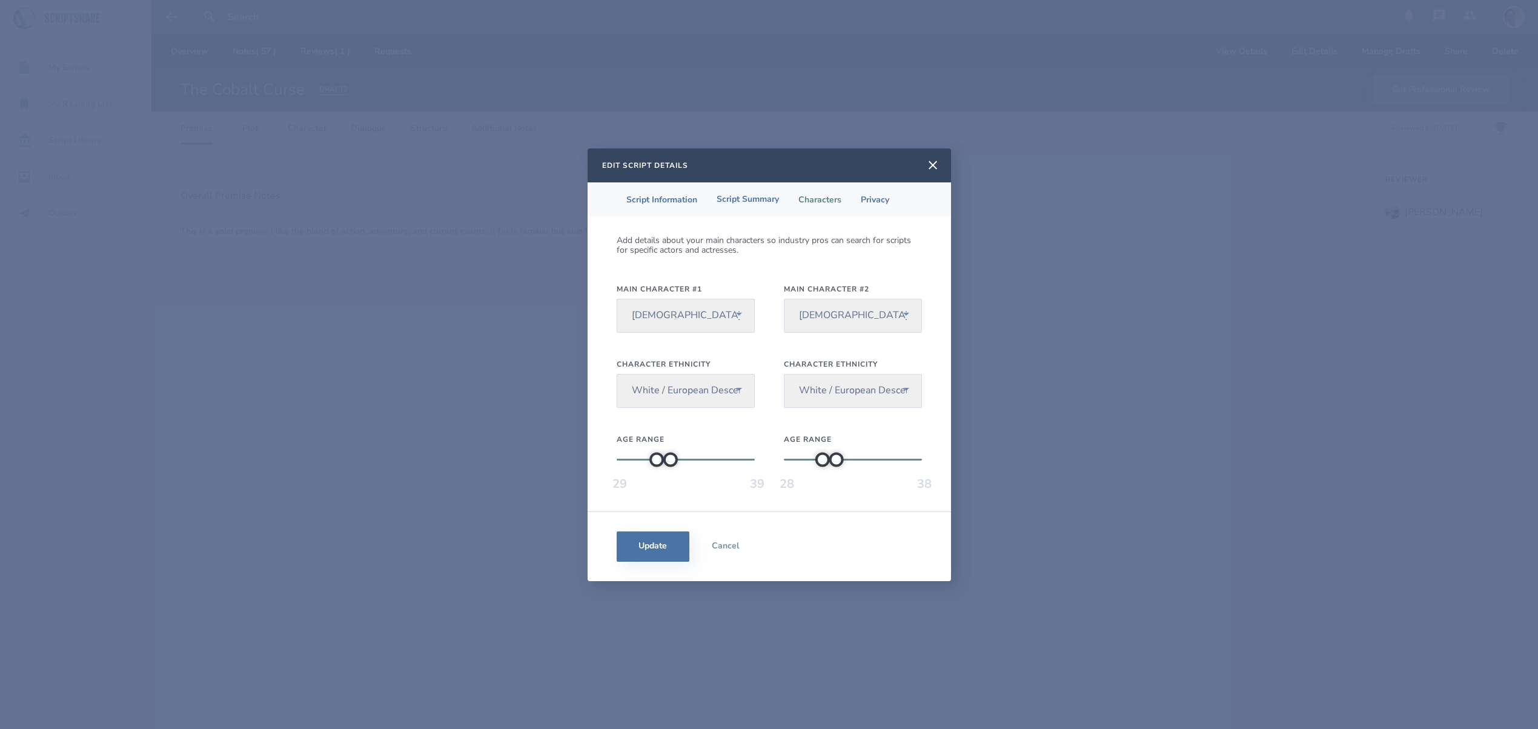
scroll to position [0, 0]
click at [871, 196] on li "Privacy" at bounding box center [875, 199] width 48 height 34
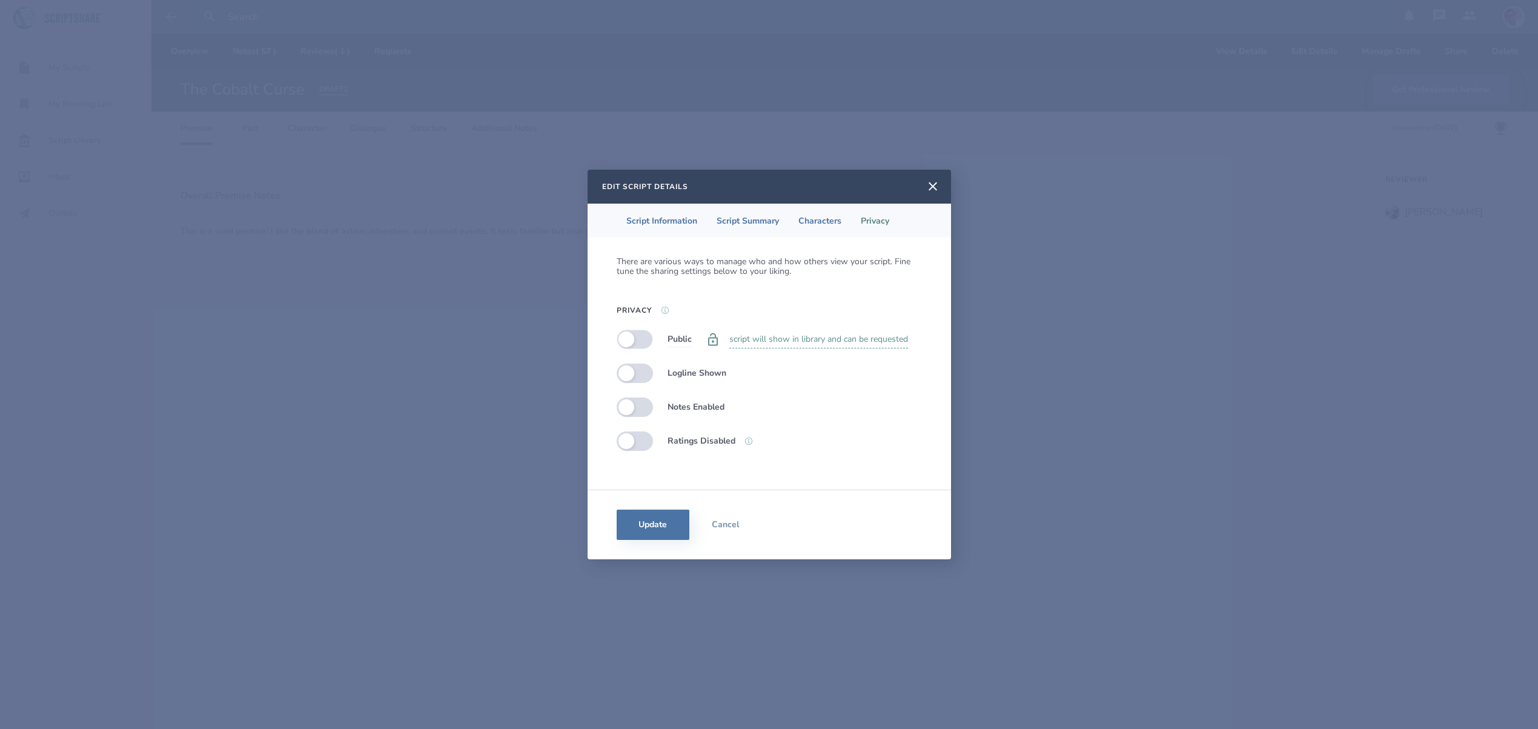
click at [625, 339] on label at bounding box center [635, 339] width 36 height 19
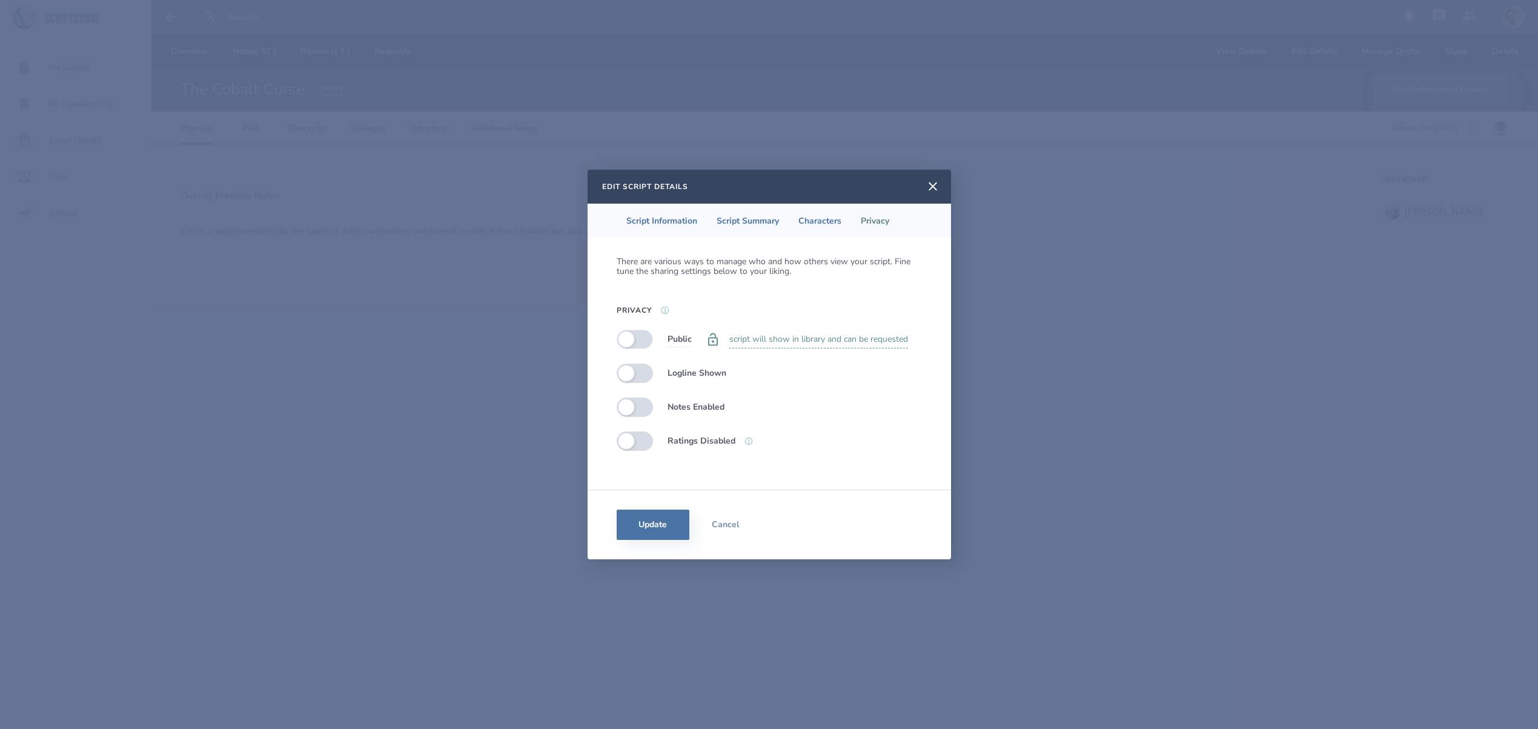
click at [625, 339] on label at bounding box center [635, 339] width 36 height 19
checkbox input "false"
click at [652, 526] on button "Update" at bounding box center [653, 525] width 73 height 30
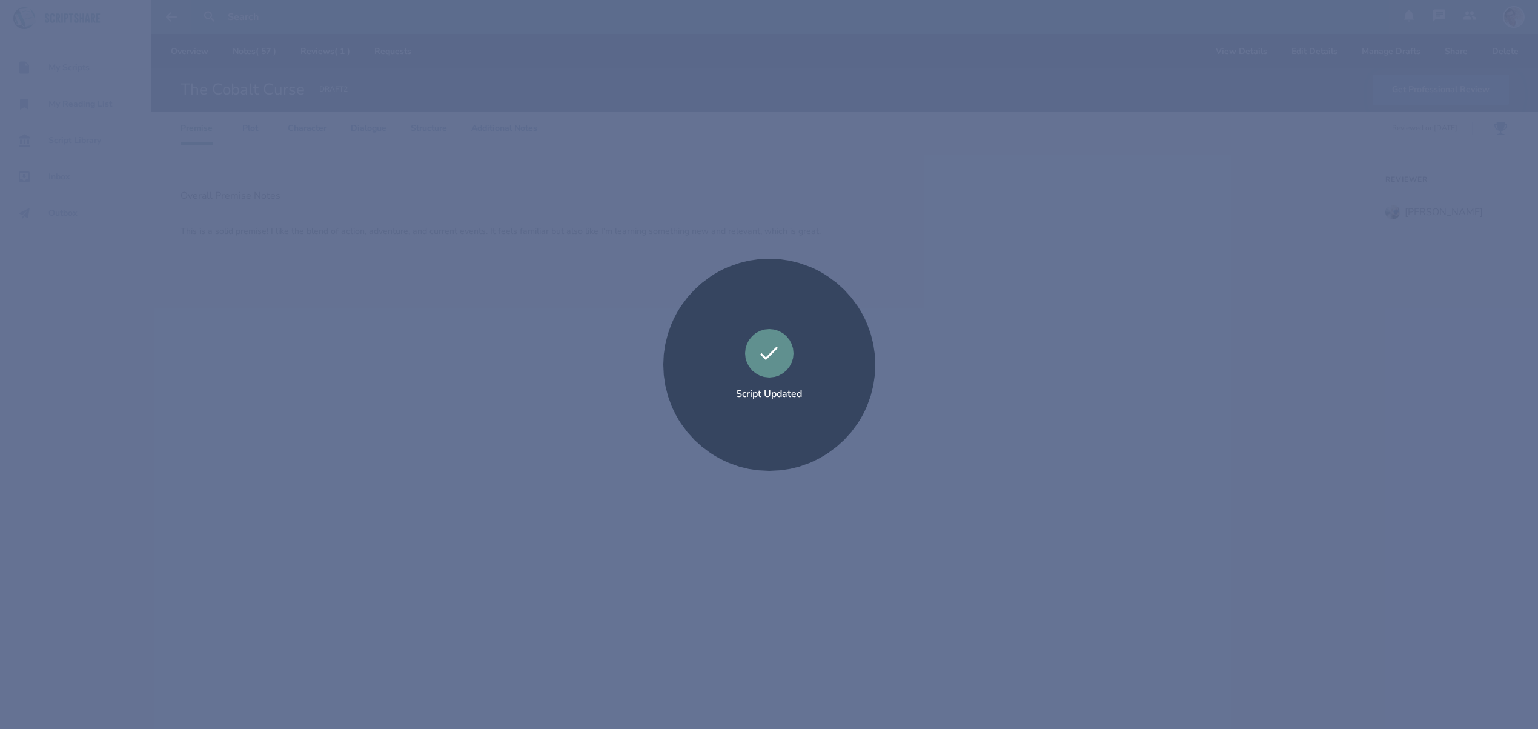
click at [1041, 241] on div "Script Updated" at bounding box center [769, 364] width 1538 height 729
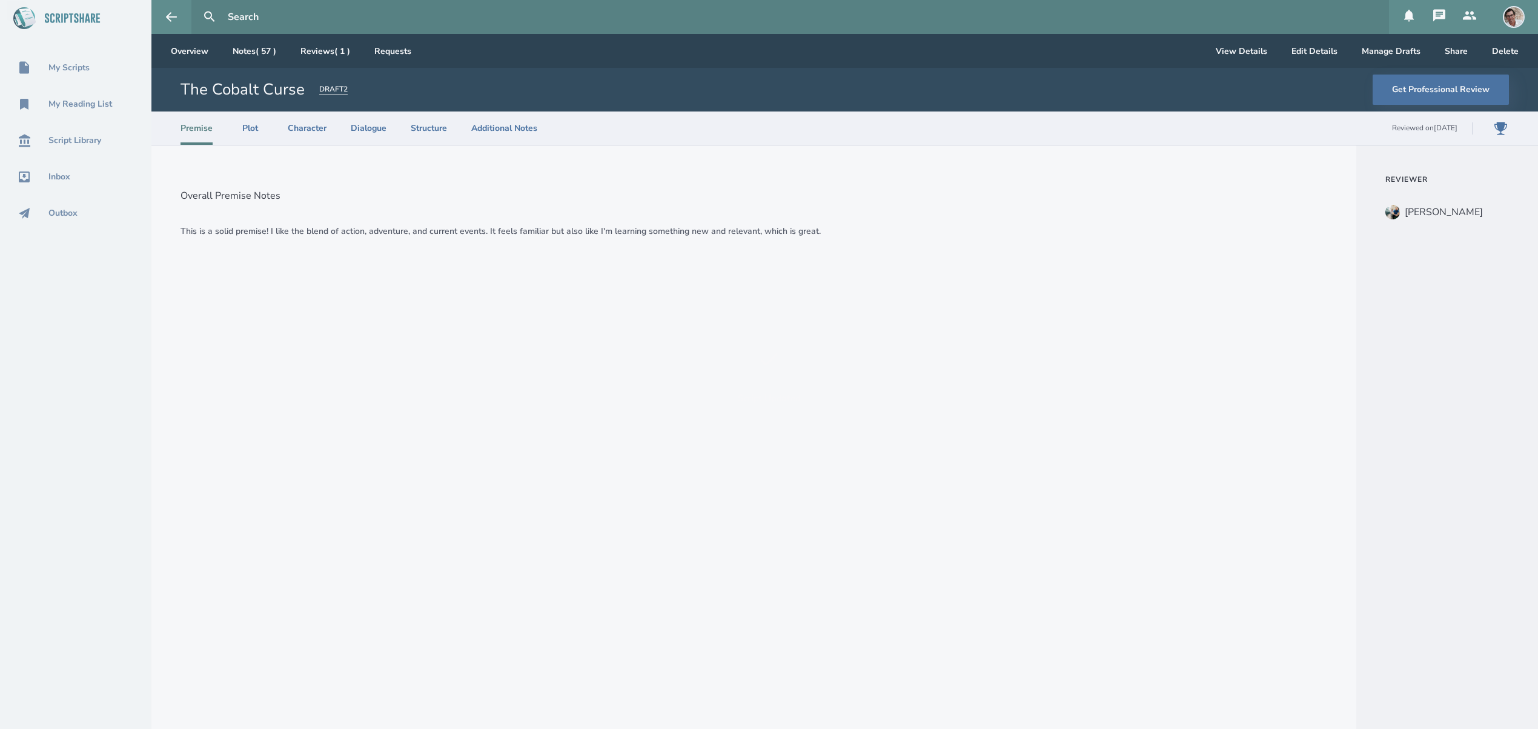
click at [1498, 127] on div "Script Updated" at bounding box center [769, 364] width 1538 height 729
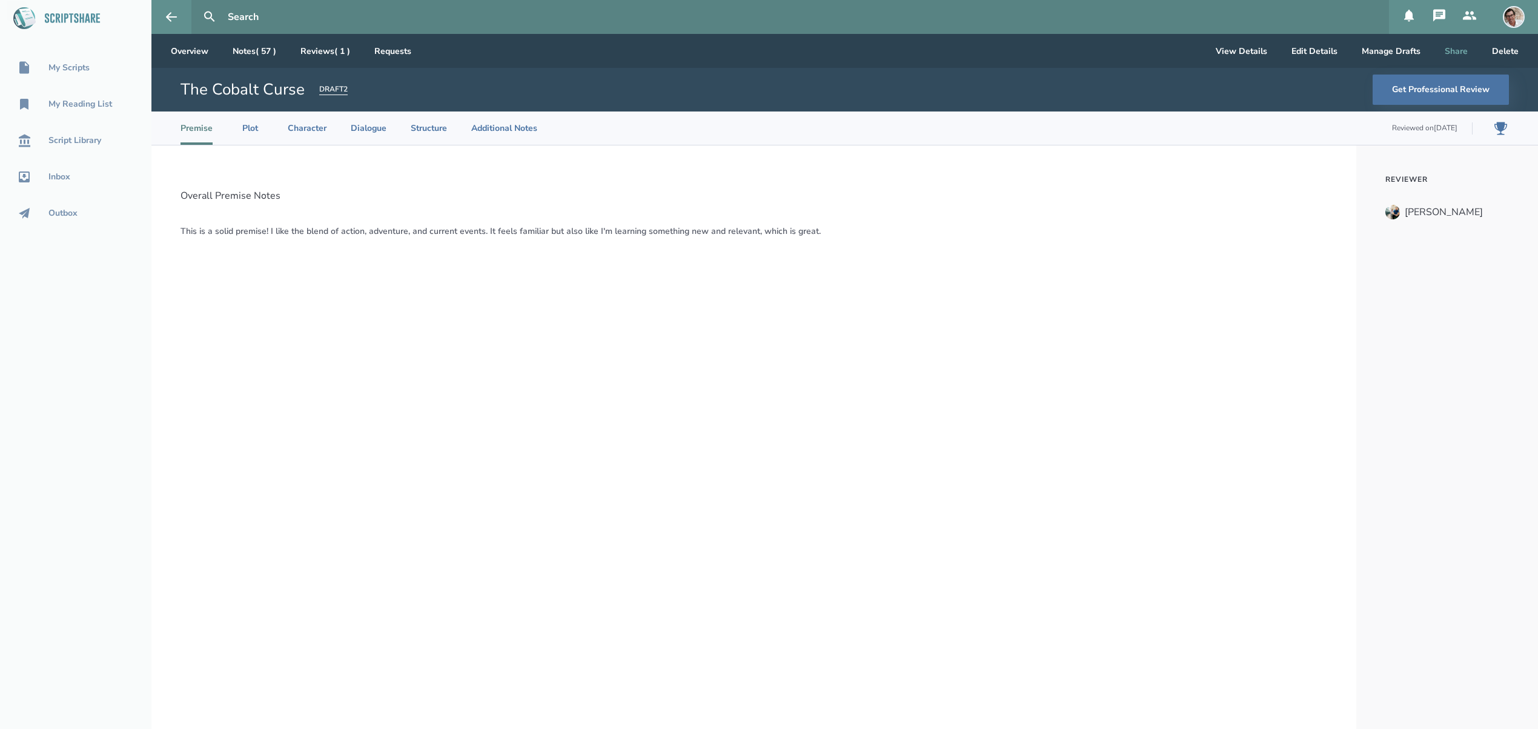
click at [1462, 53] on button "Share" at bounding box center [1456, 51] width 42 height 34
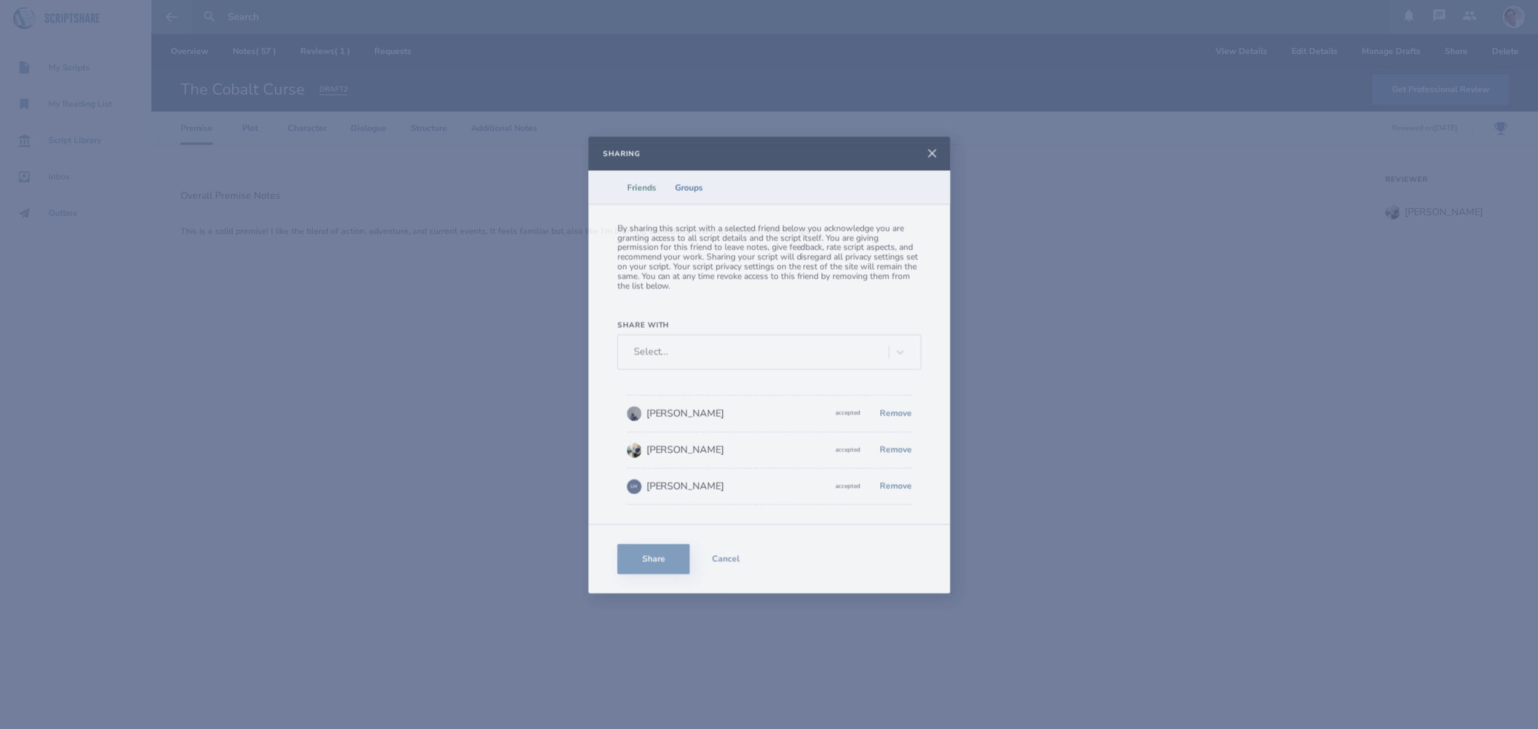
click at [930, 153] on icon at bounding box center [931, 153] width 15 height 15
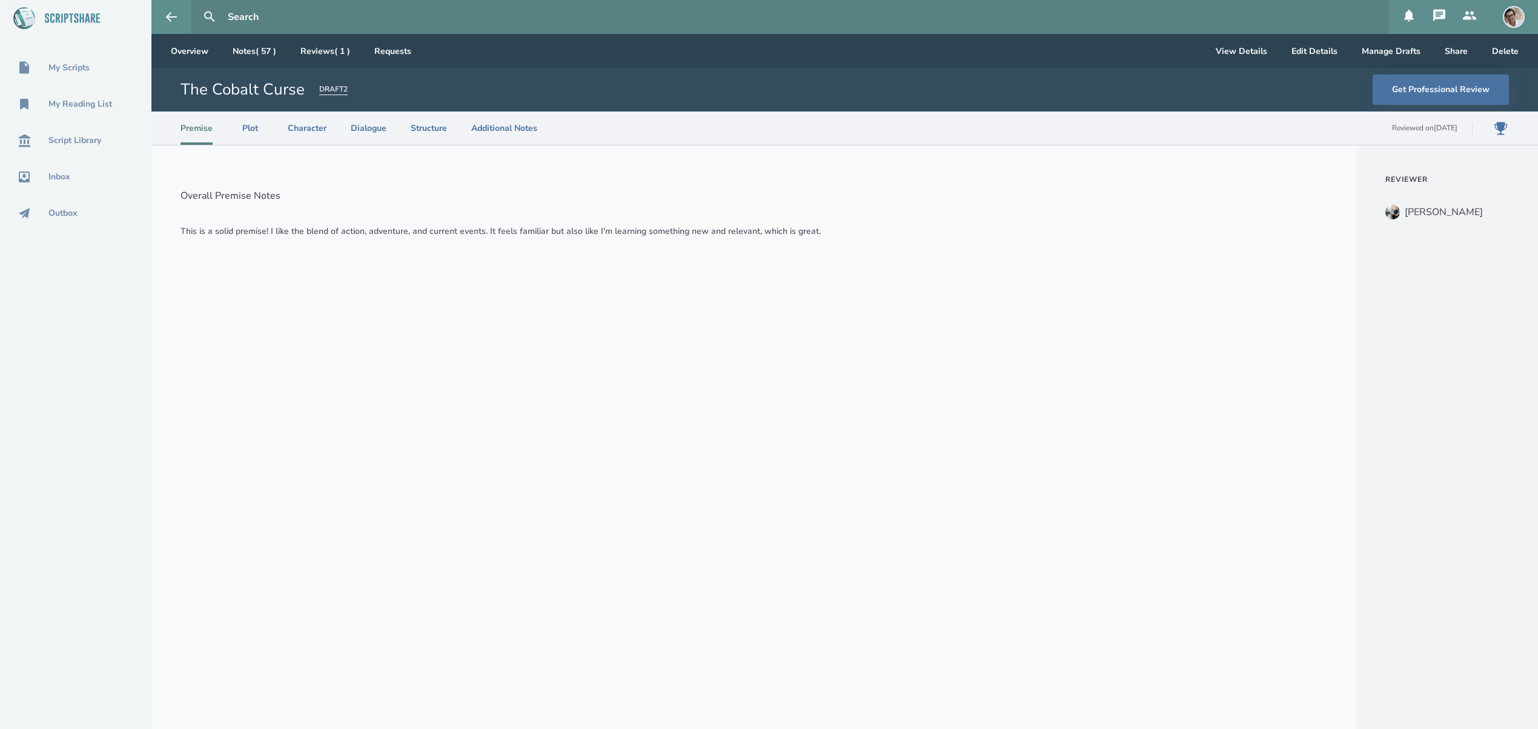
click at [488, 128] on div "Sharing Friends Groups By sharing this script with a selected friend below you …" at bounding box center [769, 364] width 1538 height 729
click at [488, 129] on li "Additional Notes" at bounding box center [504, 127] width 66 height 33
click at [321, 54] on link "Reviews ( 1 )" at bounding box center [325, 51] width 69 height 34
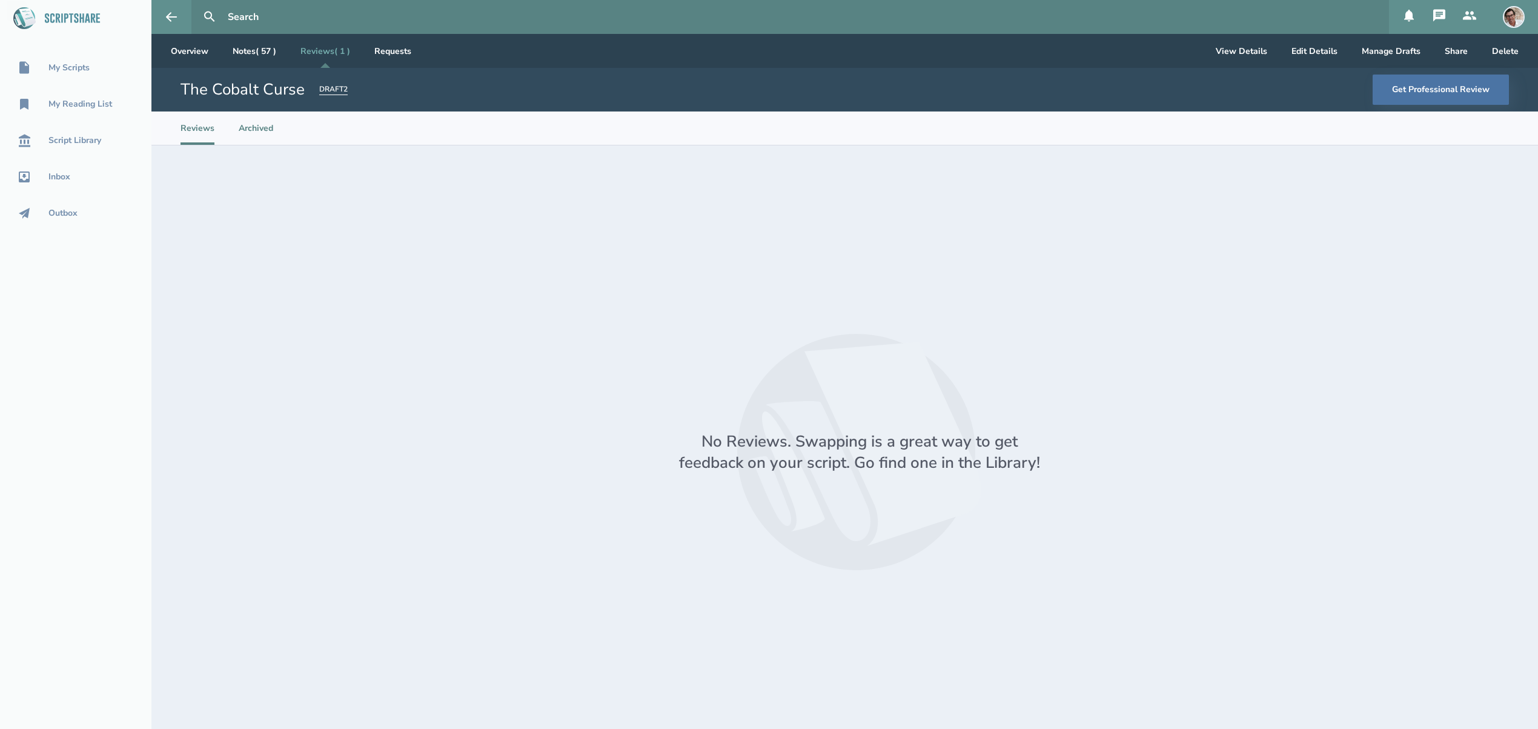
click at [251, 131] on li "Archived" at bounding box center [256, 127] width 35 height 33
click at [202, 127] on li "Reviews" at bounding box center [198, 127] width 34 height 33
click at [1507, 18] on img at bounding box center [1514, 17] width 22 height 22
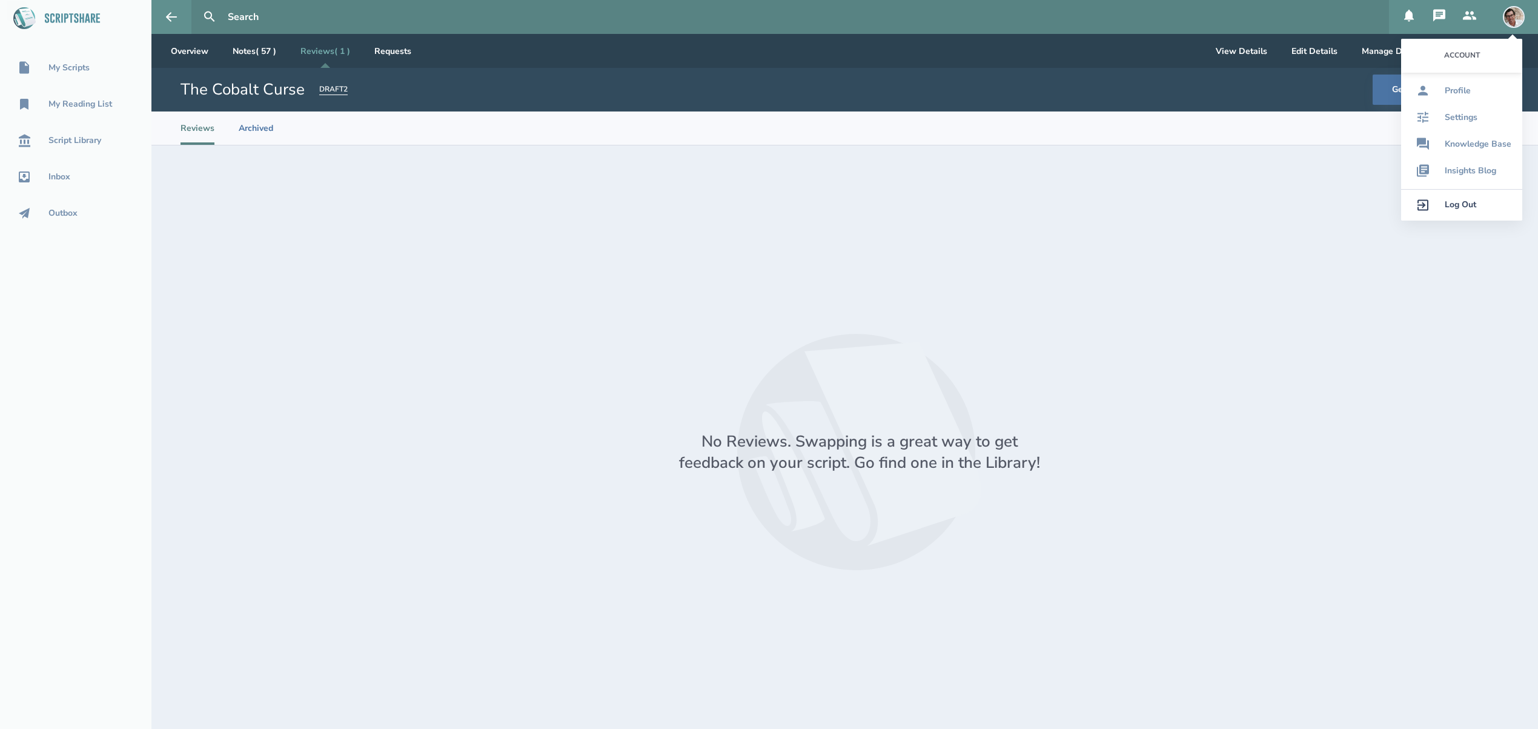
click at [1304, 195] on div at bounding box center [860, 451] width 1300 height 535
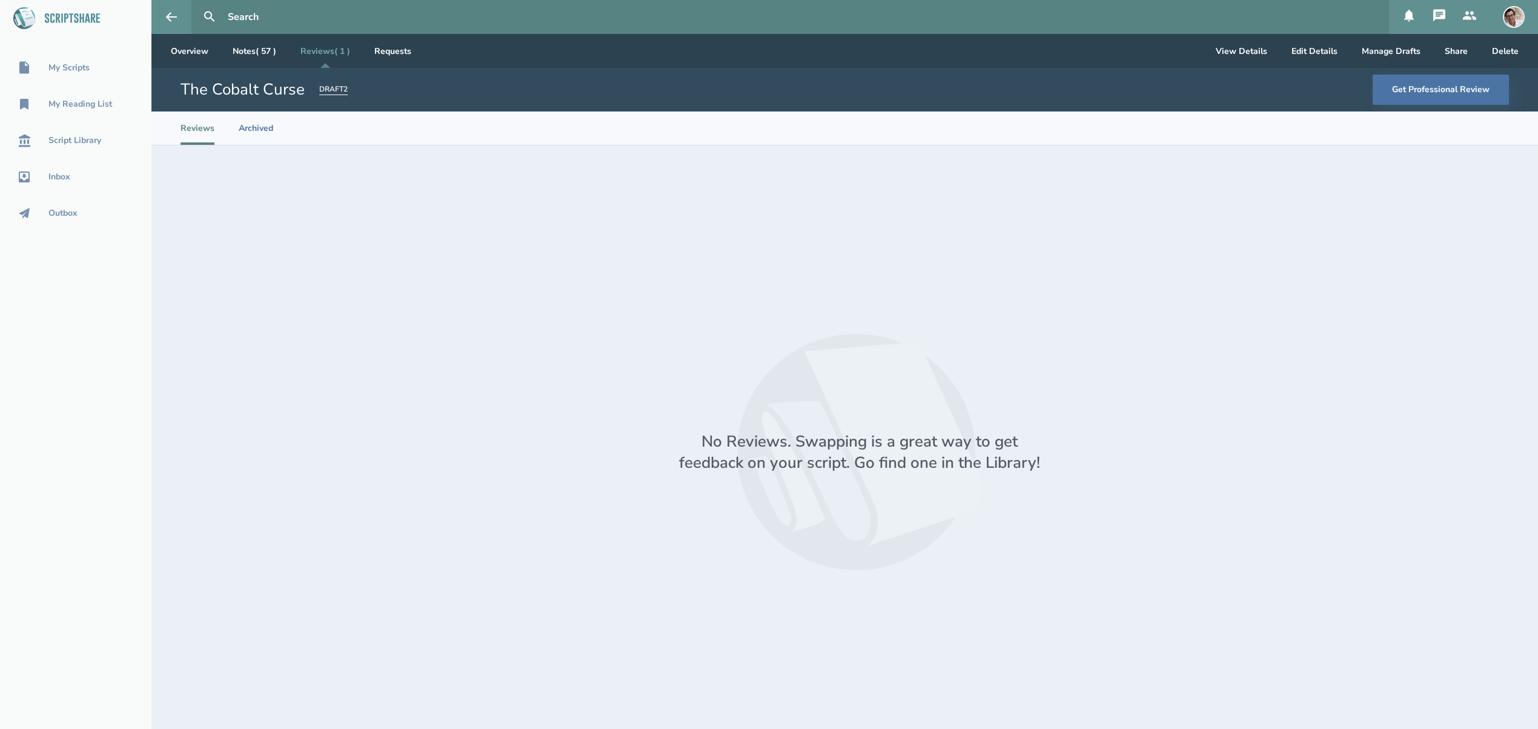
click at [1438, 21] on icon at bounding box center [1439, 15] width 15 height 15
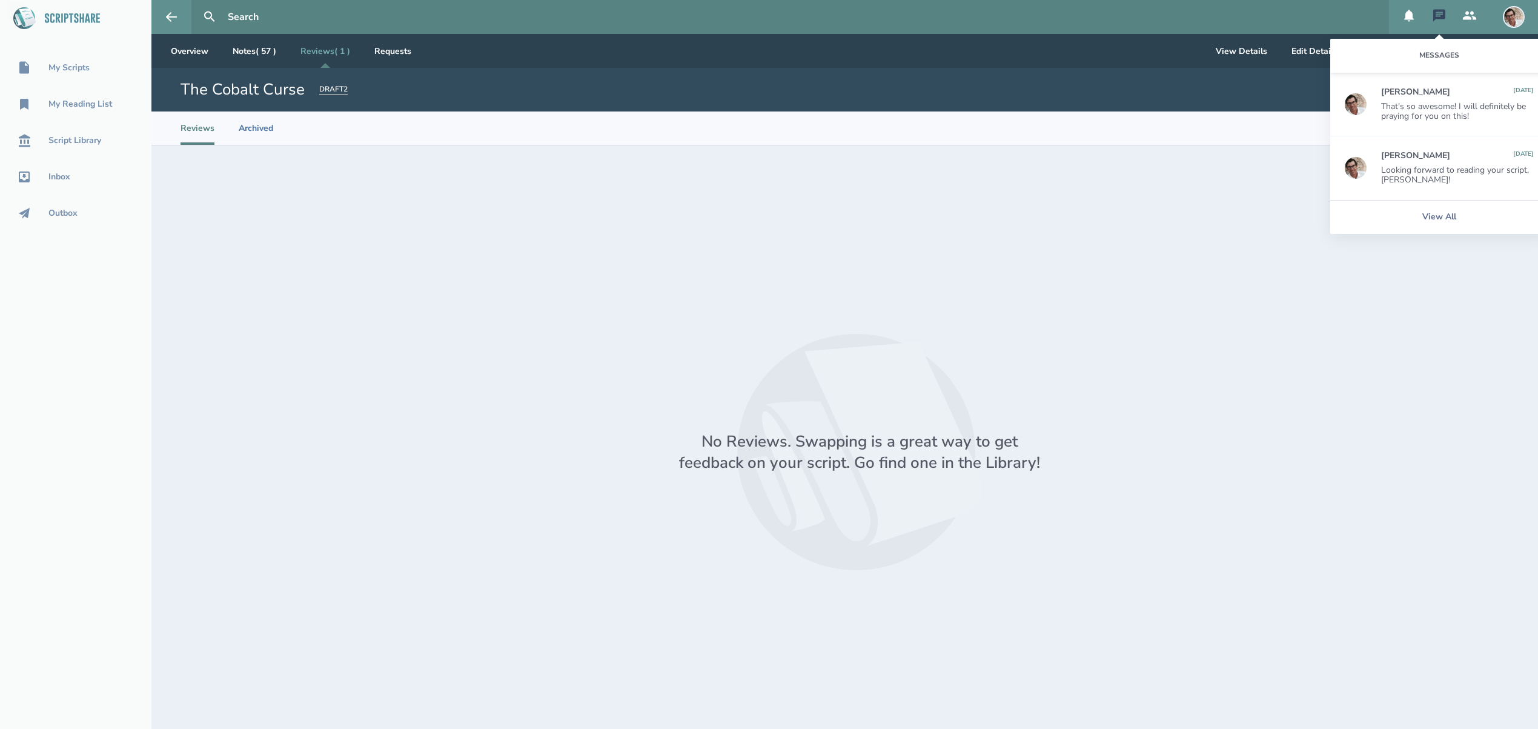
click at [1438, 21] on icon at bounding box center [1439, 15] width 15 height 15
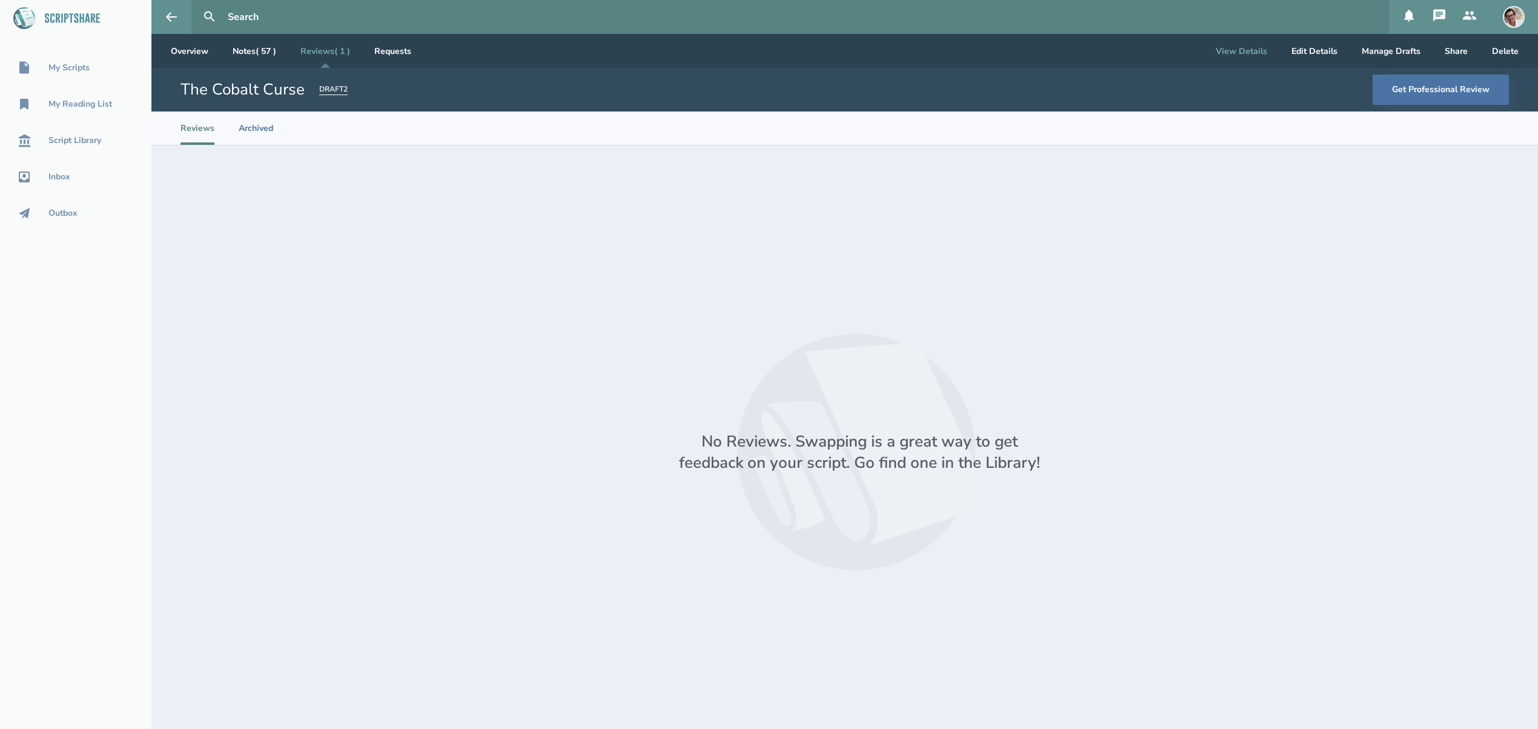
click at [1264, 55] on button "View Details" at bounding box center [1241, 51] width 71 height 34
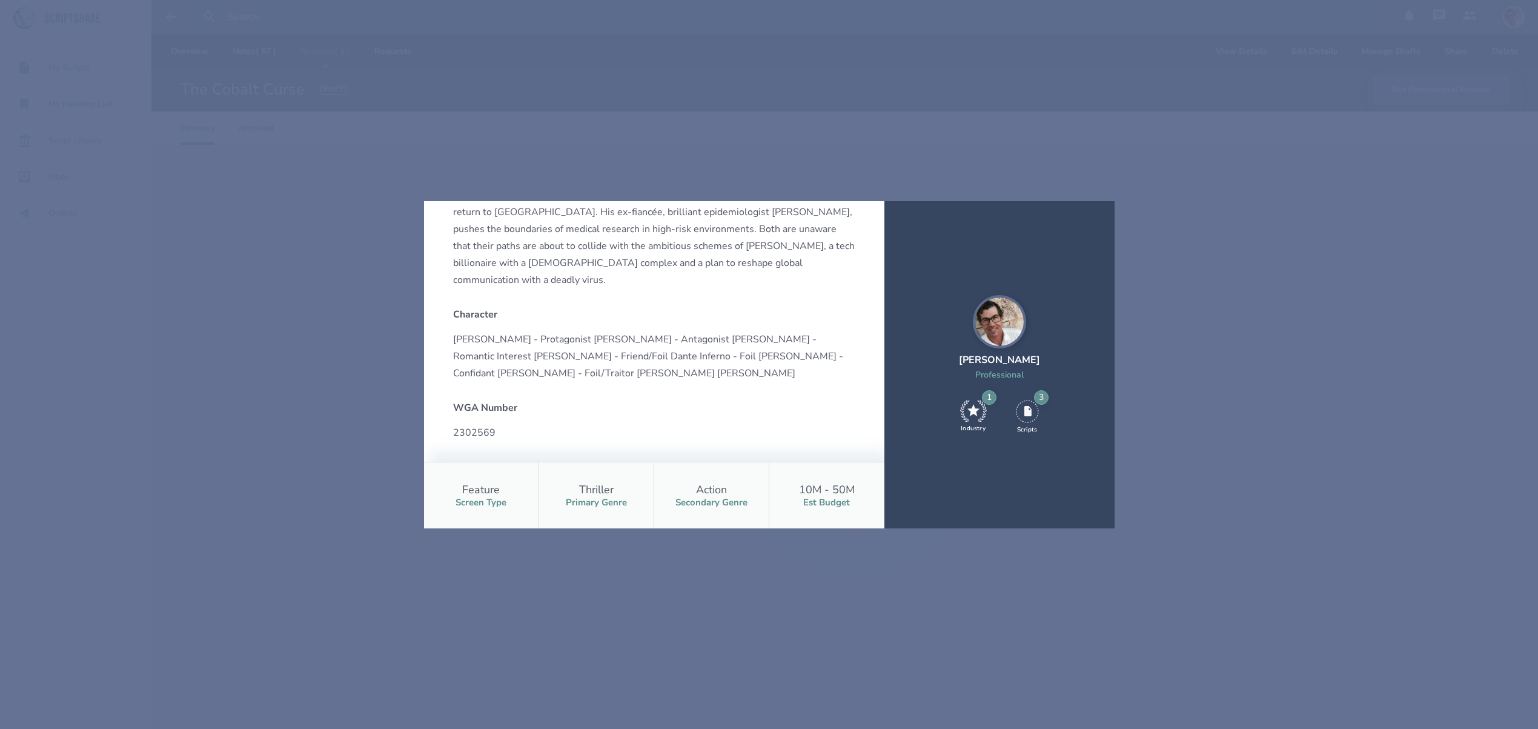
scroll to position [468, 0]
click at [1180, 426] on div "The Cobalt Curse Edit When his former fiancée vanishes in the [GEOGRAPHIC_DATA]…" at bounding box center [769, 364] width 1538 height 729
